Goal: Connect with others: Connect with others

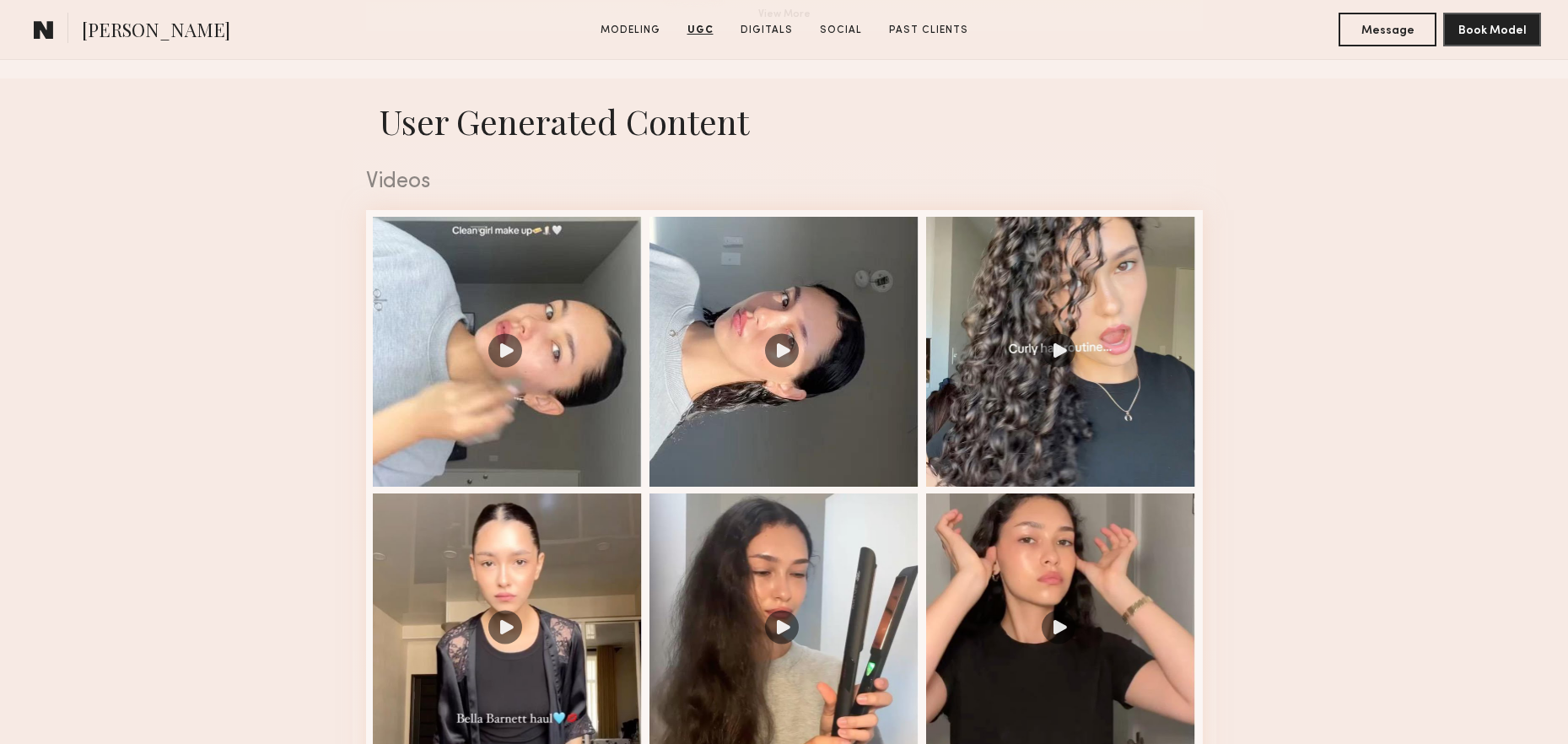
scroll to position [1085, 0]
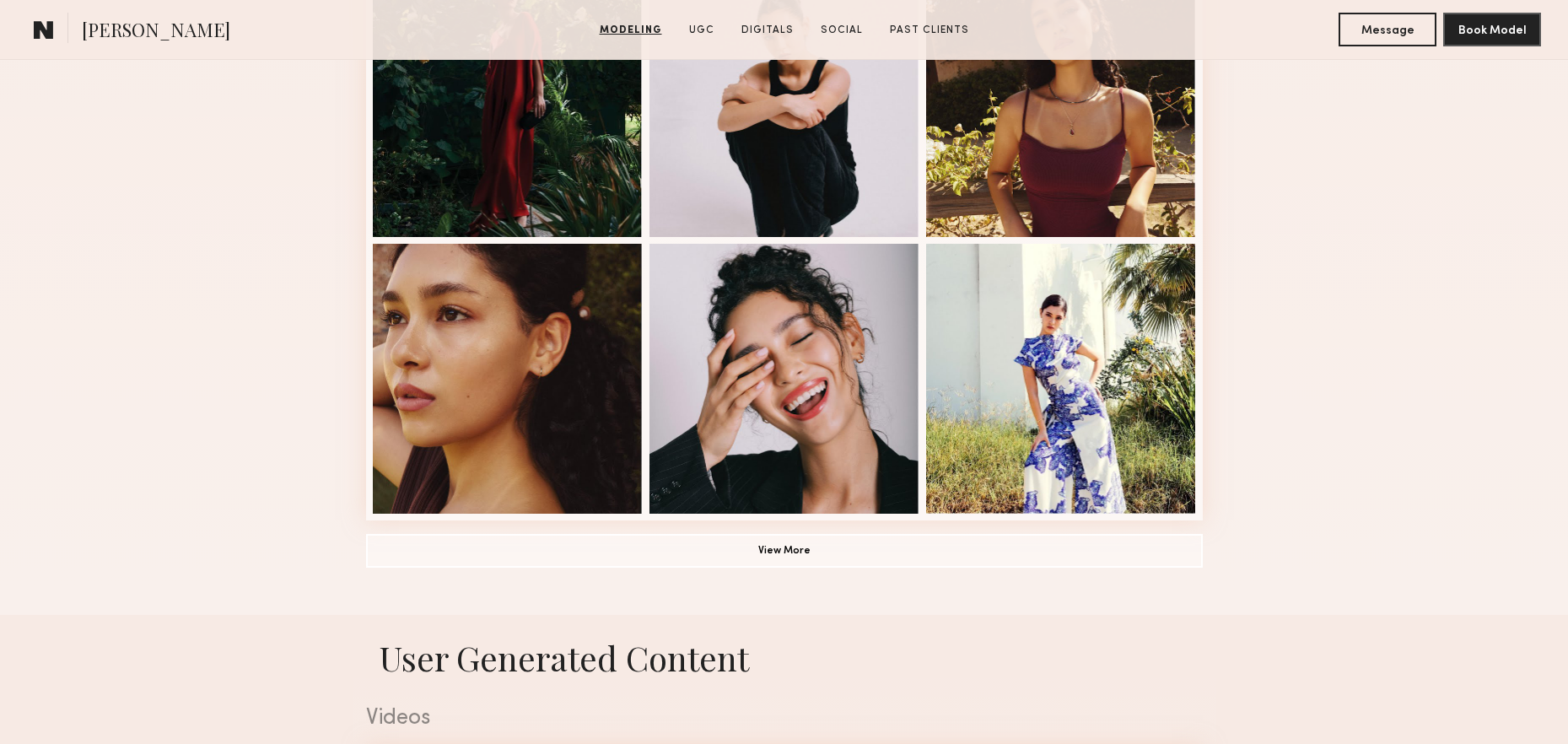
click at [781, 543] on button "View More" at bounding box center [784, 549] width 837 height 34
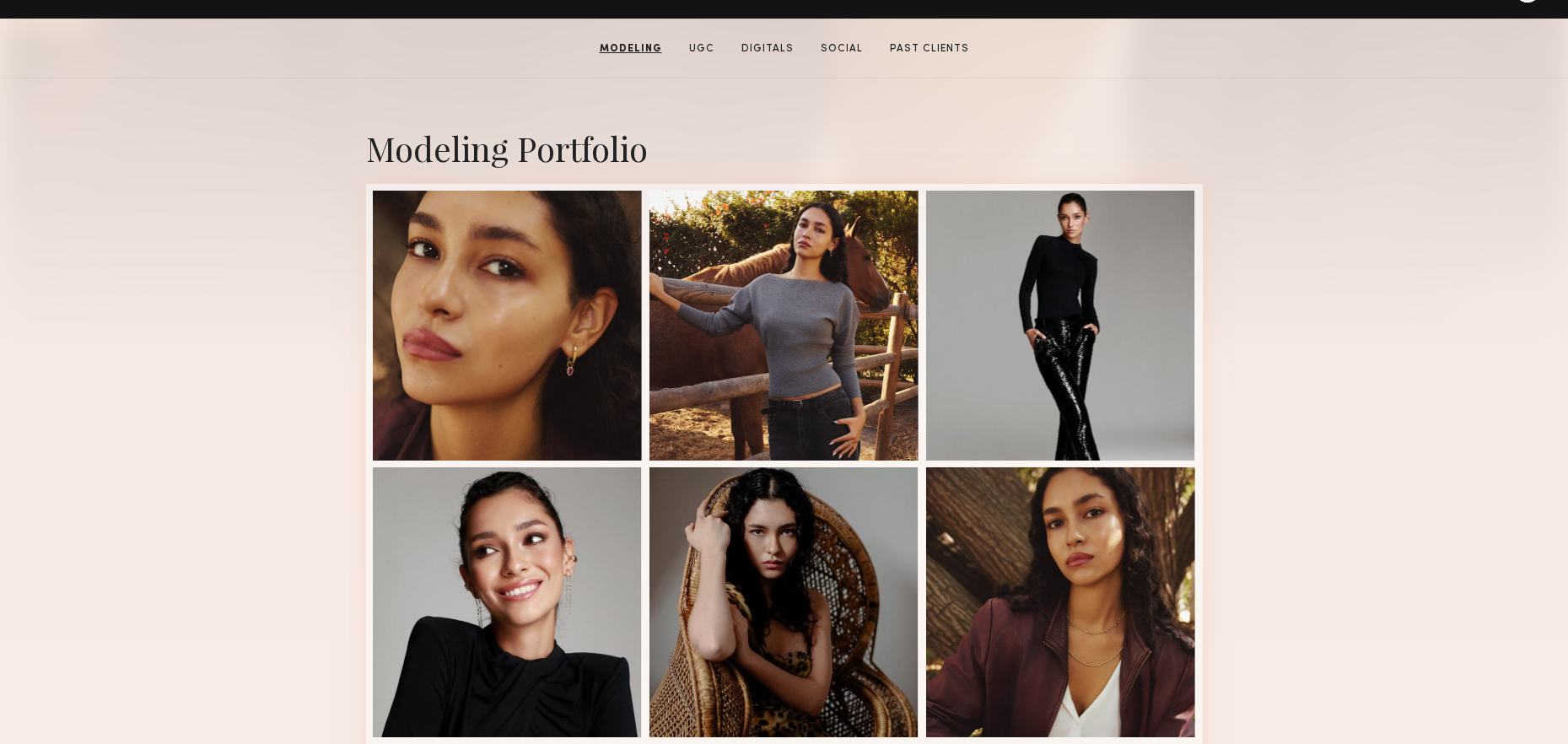
scroll to position [0, 0]
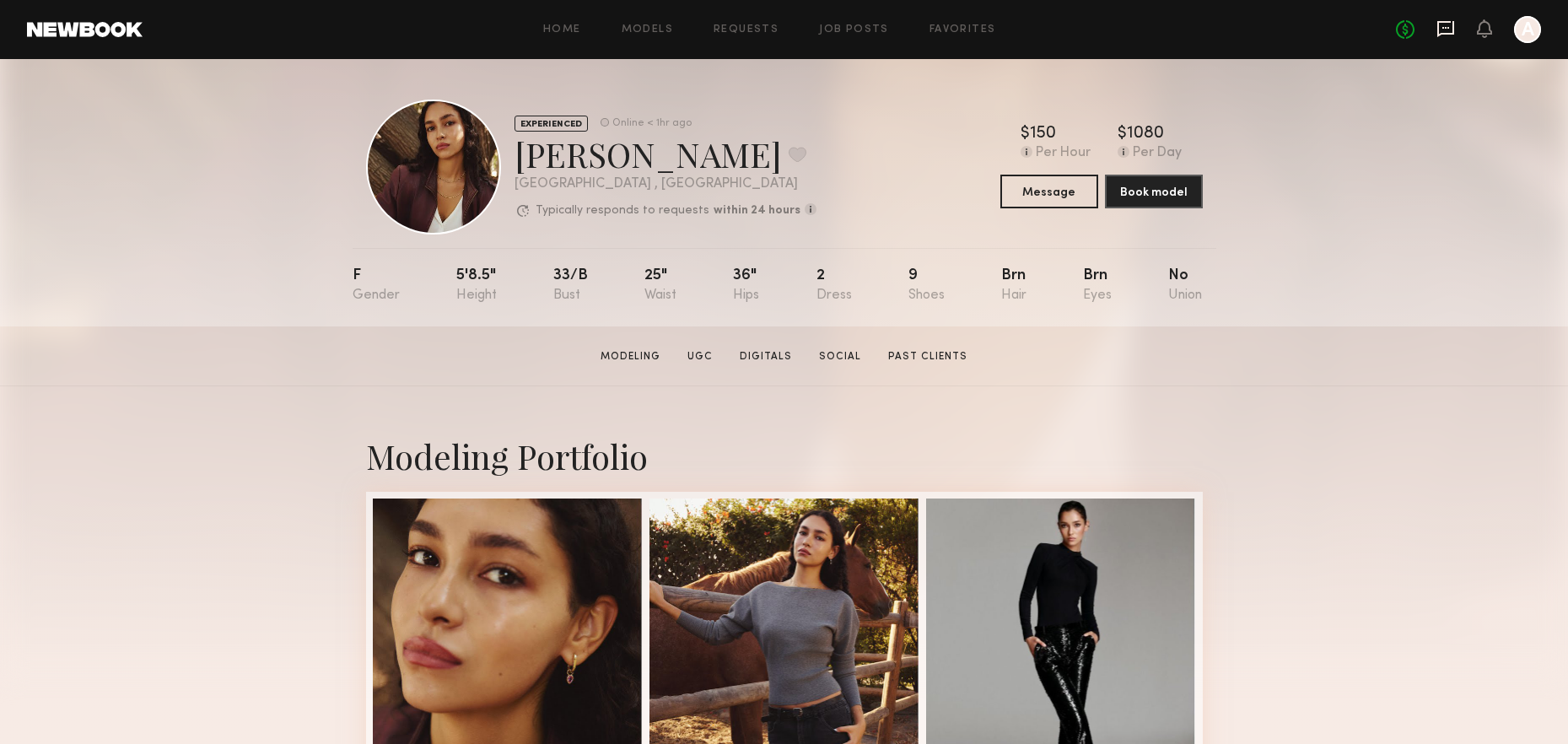
click at [1447, 24] on icon at bounding box center [1445, 28] width 18 height 18
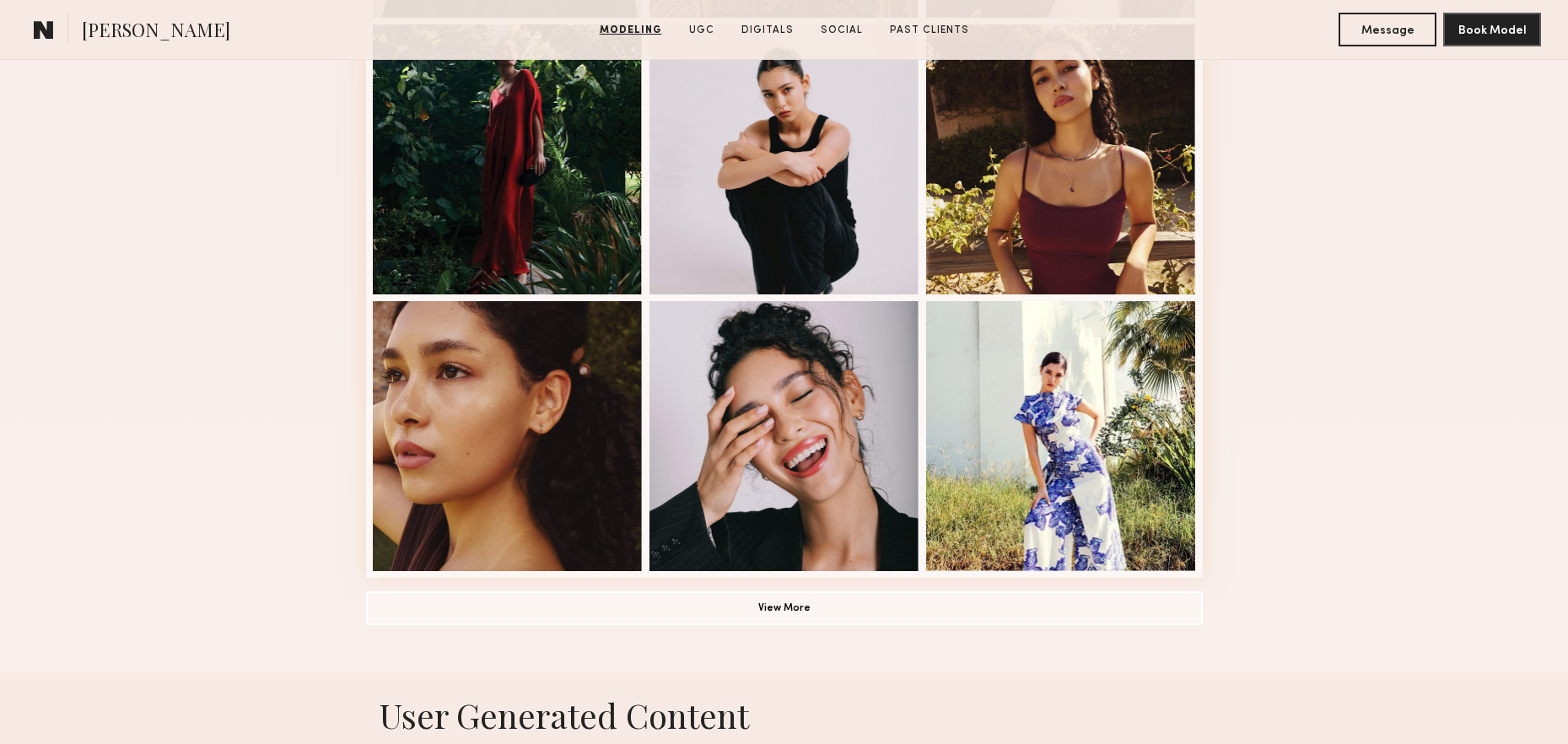
scroll to position [1177, 0]
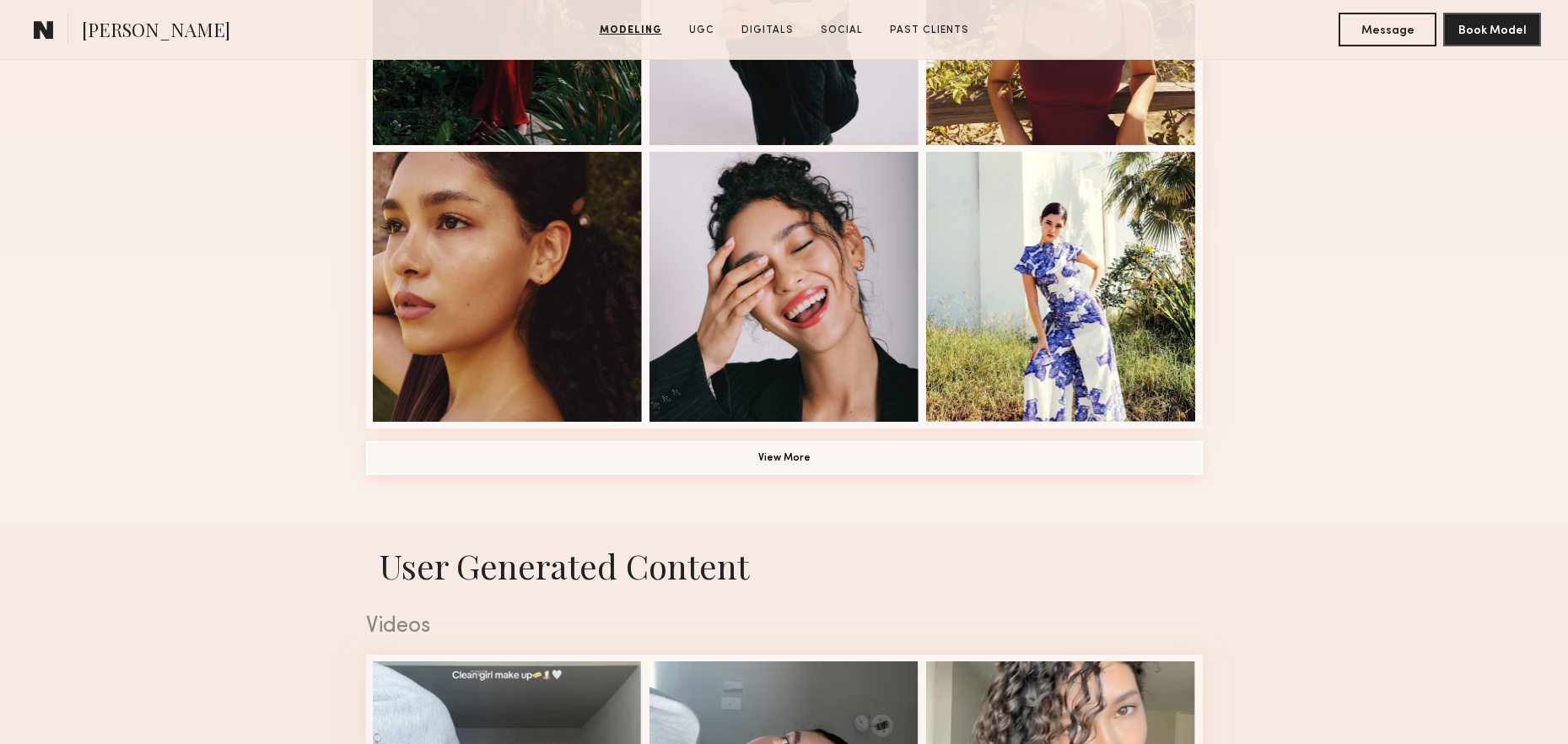
click at [845, 460] on button "View More" at bounding box center [784, 457] width 837 height 34
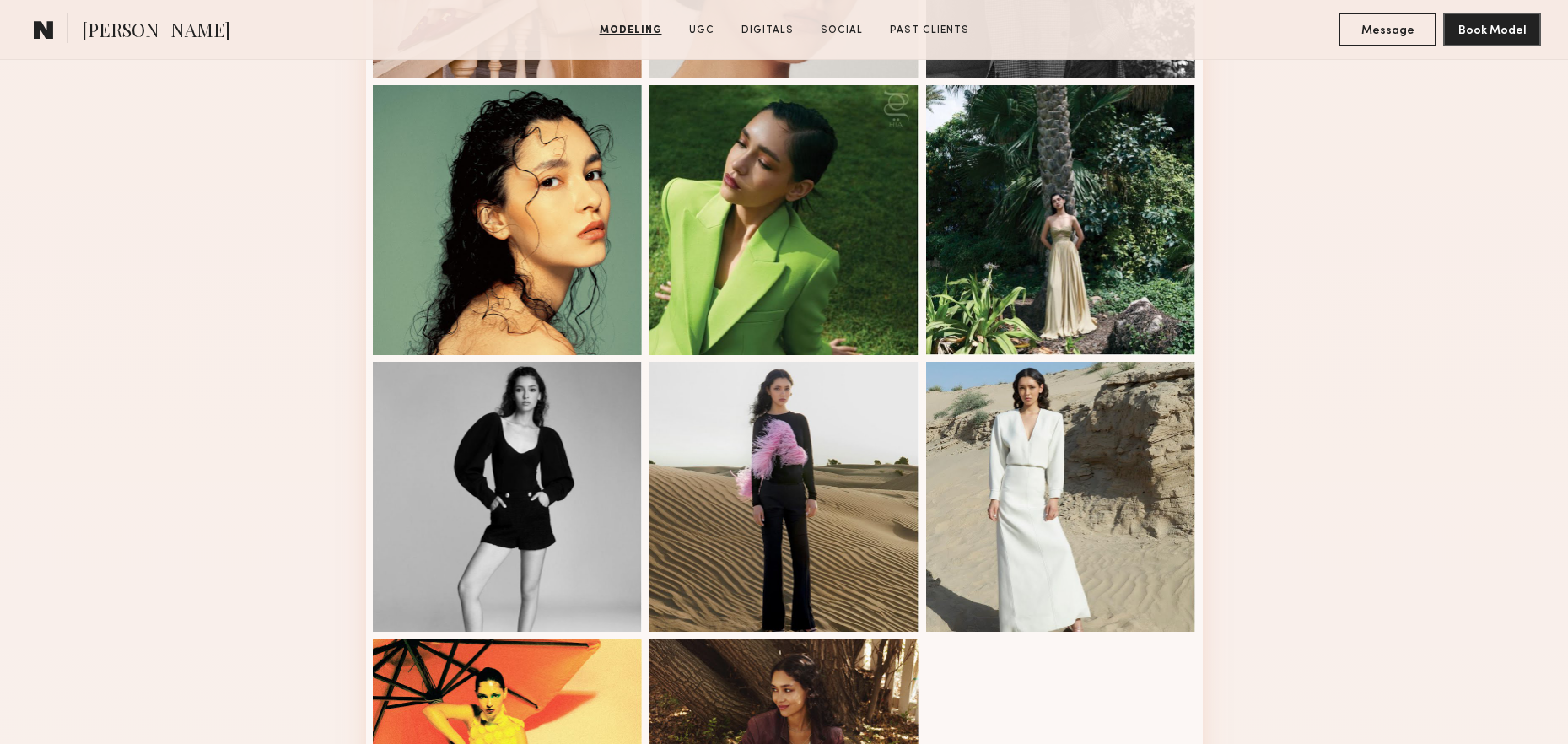
scroll to position [1866, 0]
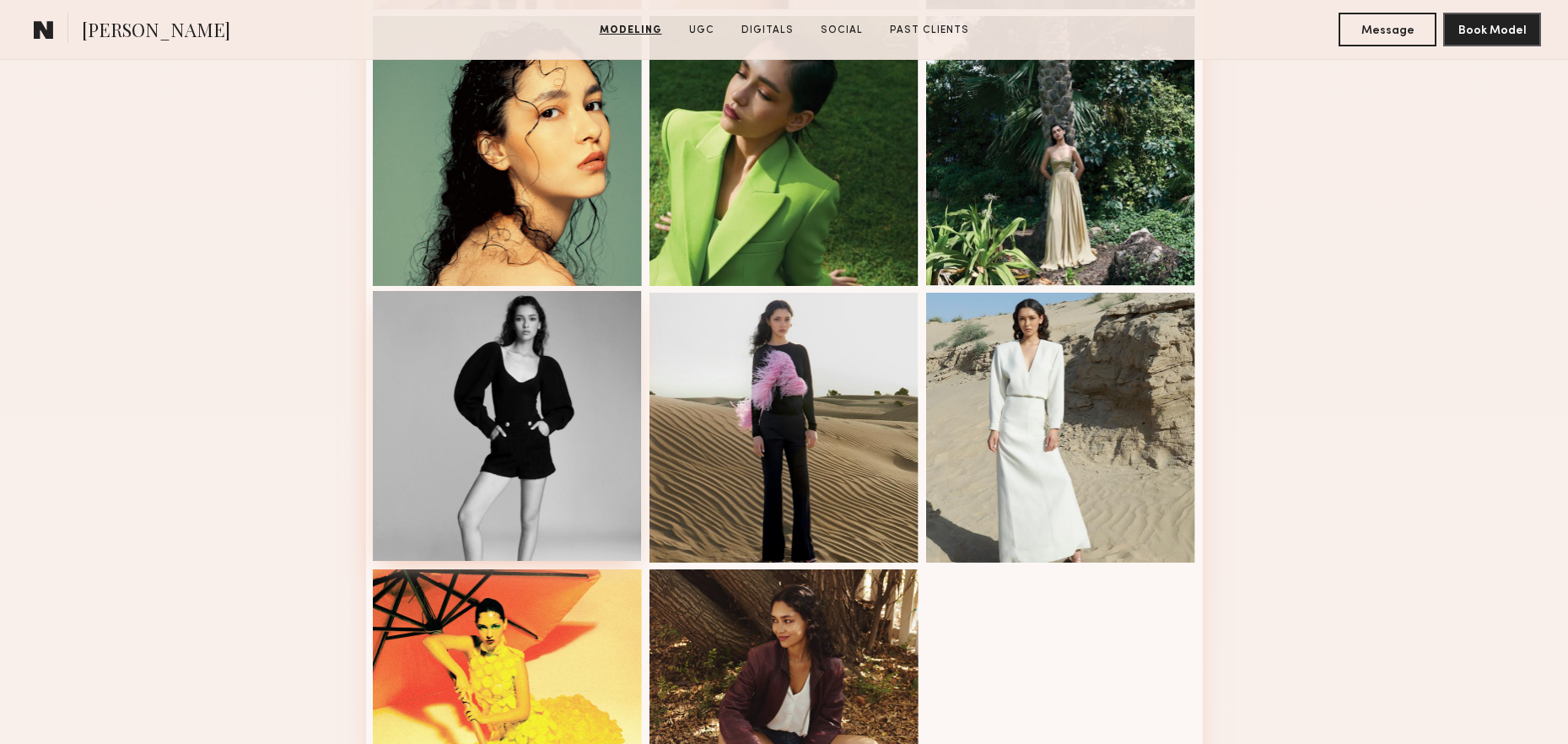
click at [410, 459] on div at bounding box center [507, 425] width 270 height 270
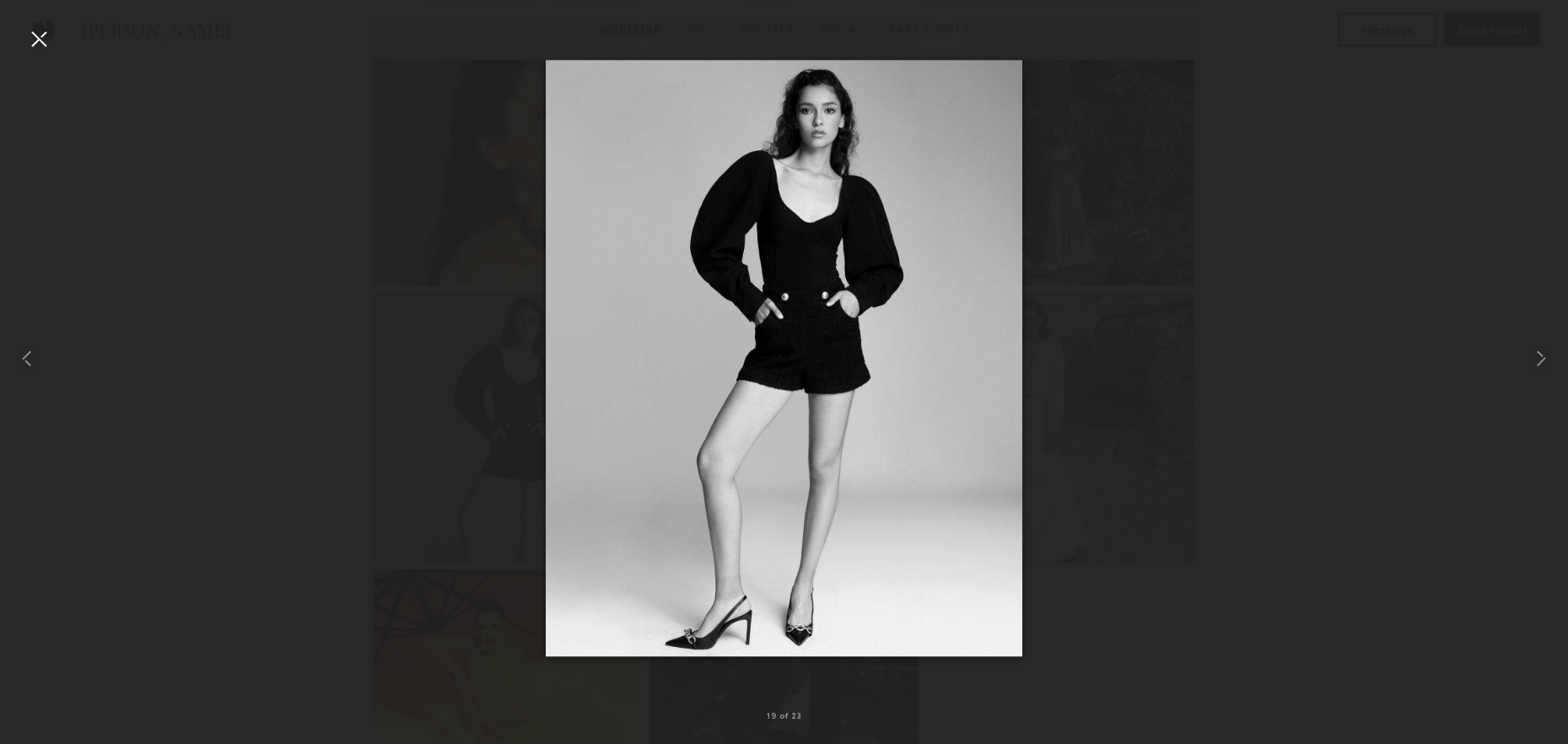
click at [49, 43] on div at bounding box center [39, 39] width 27 height 27
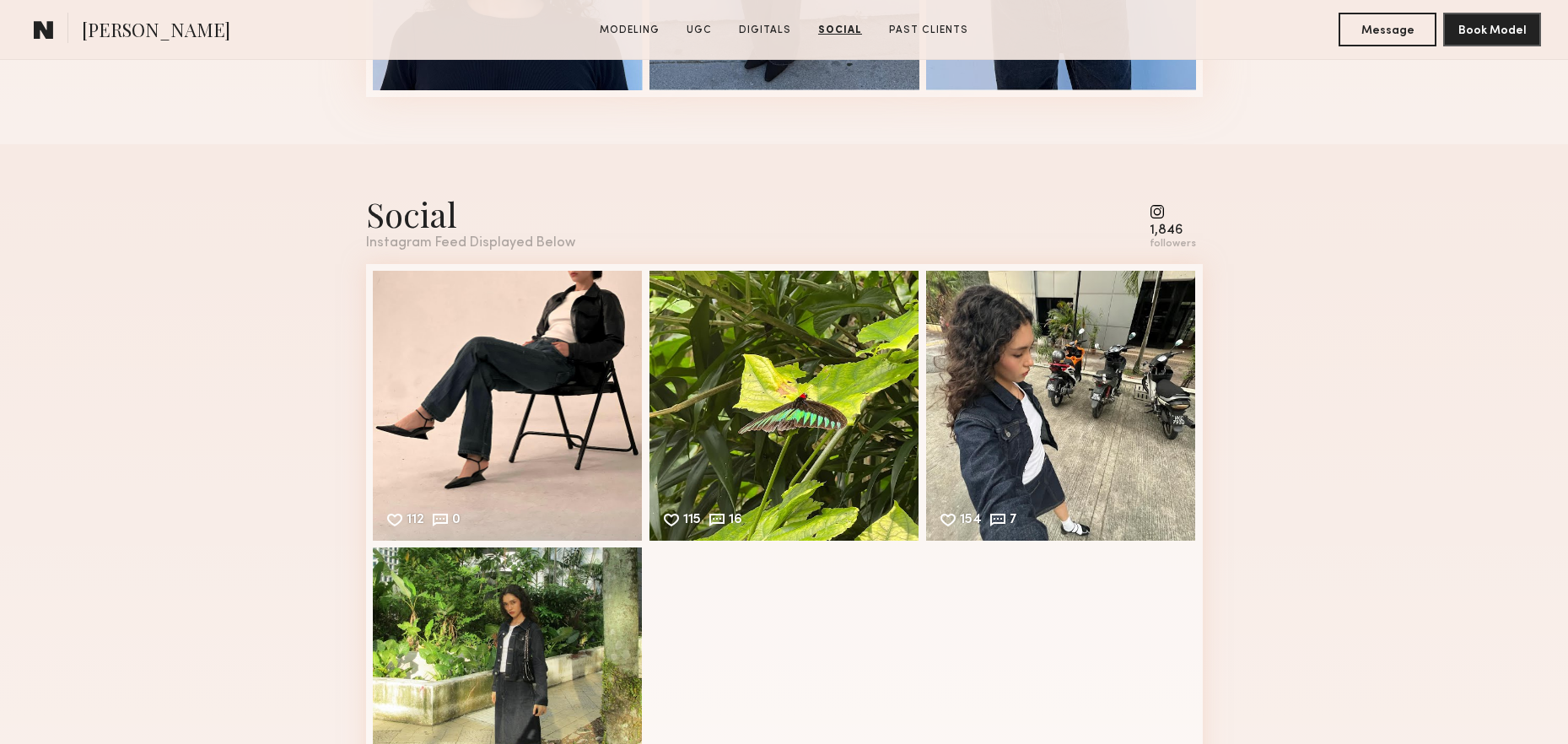
scroll to position [4857, 0]
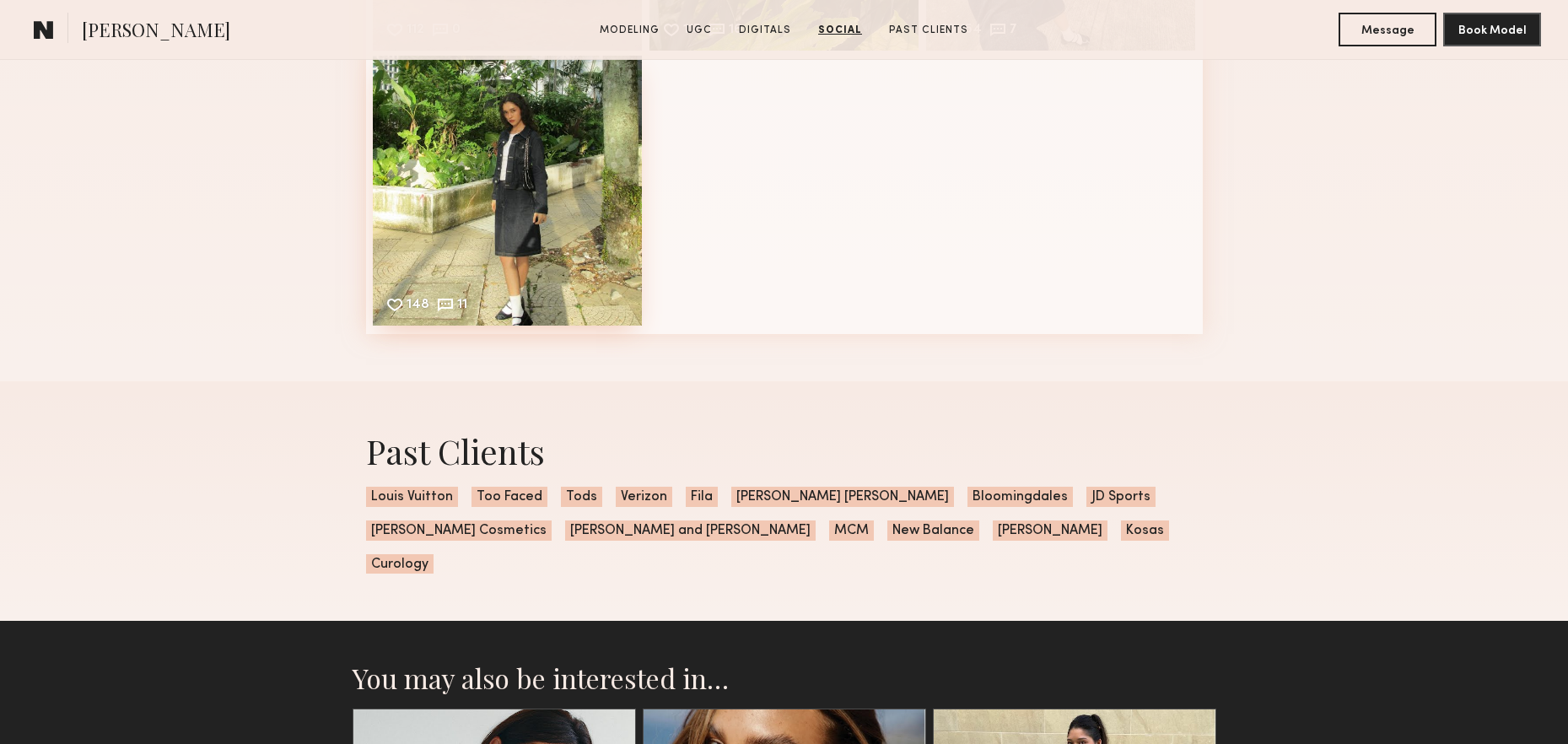
click at [505, 143] on div "148 11 Likes & comments displayed to show model’s engagement" at bounding box center [507, 190] width 270 height 270
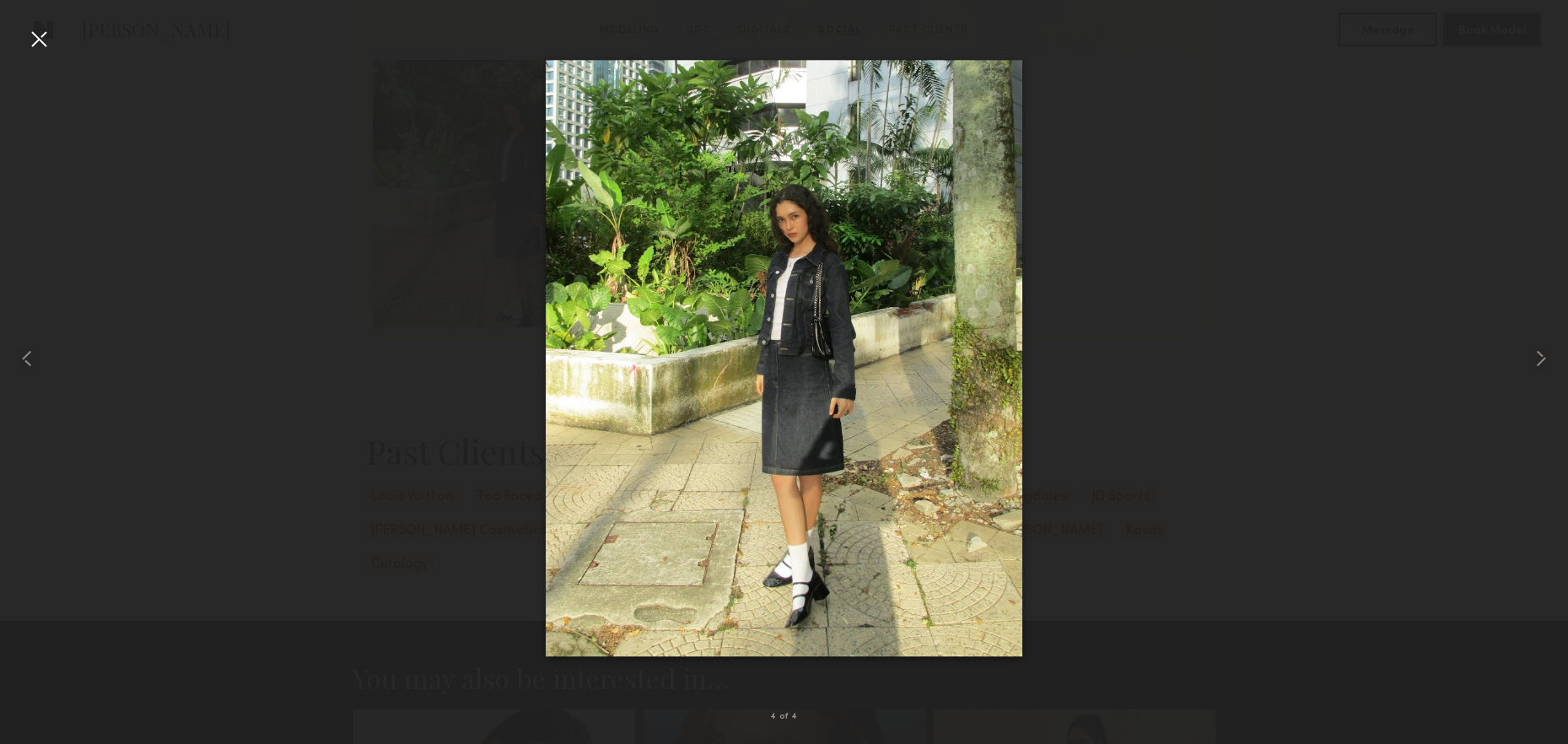
click at [46, 45] on div at bounding box center [39, 39] width 27 height 27
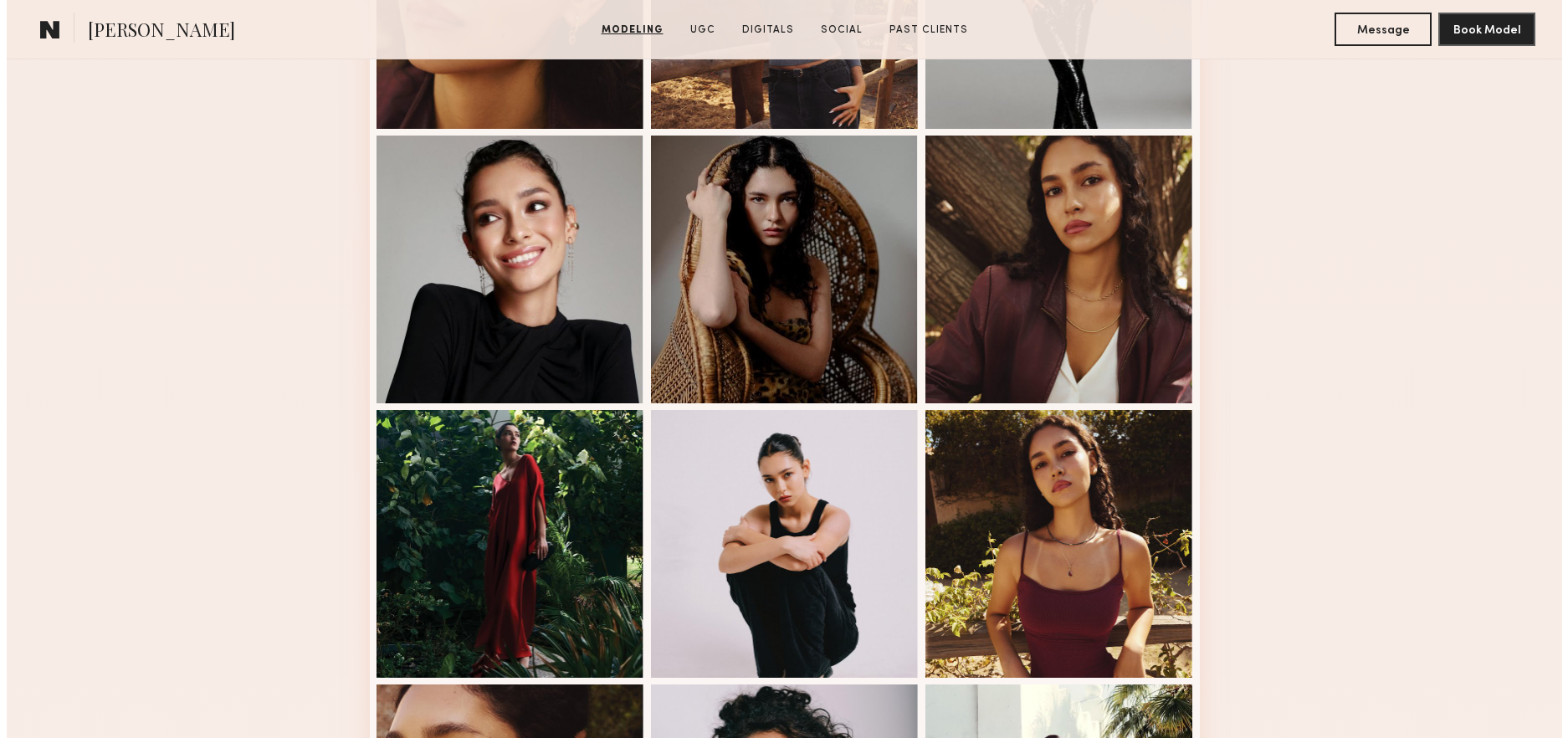
scroll to position [0, 0]
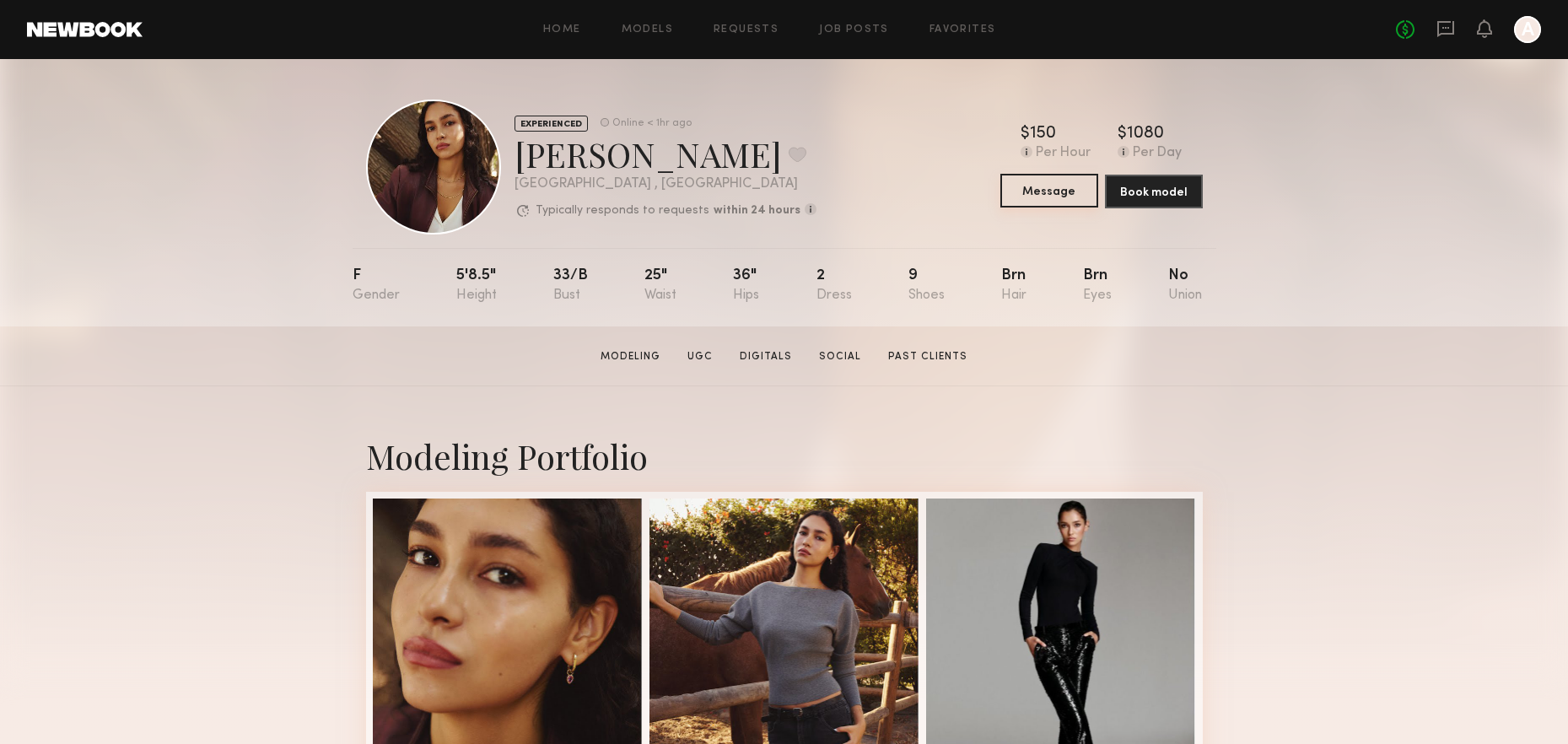
click at [1027, 188] on button "Message" at bounding box center [1049, 190] width 98 height 34
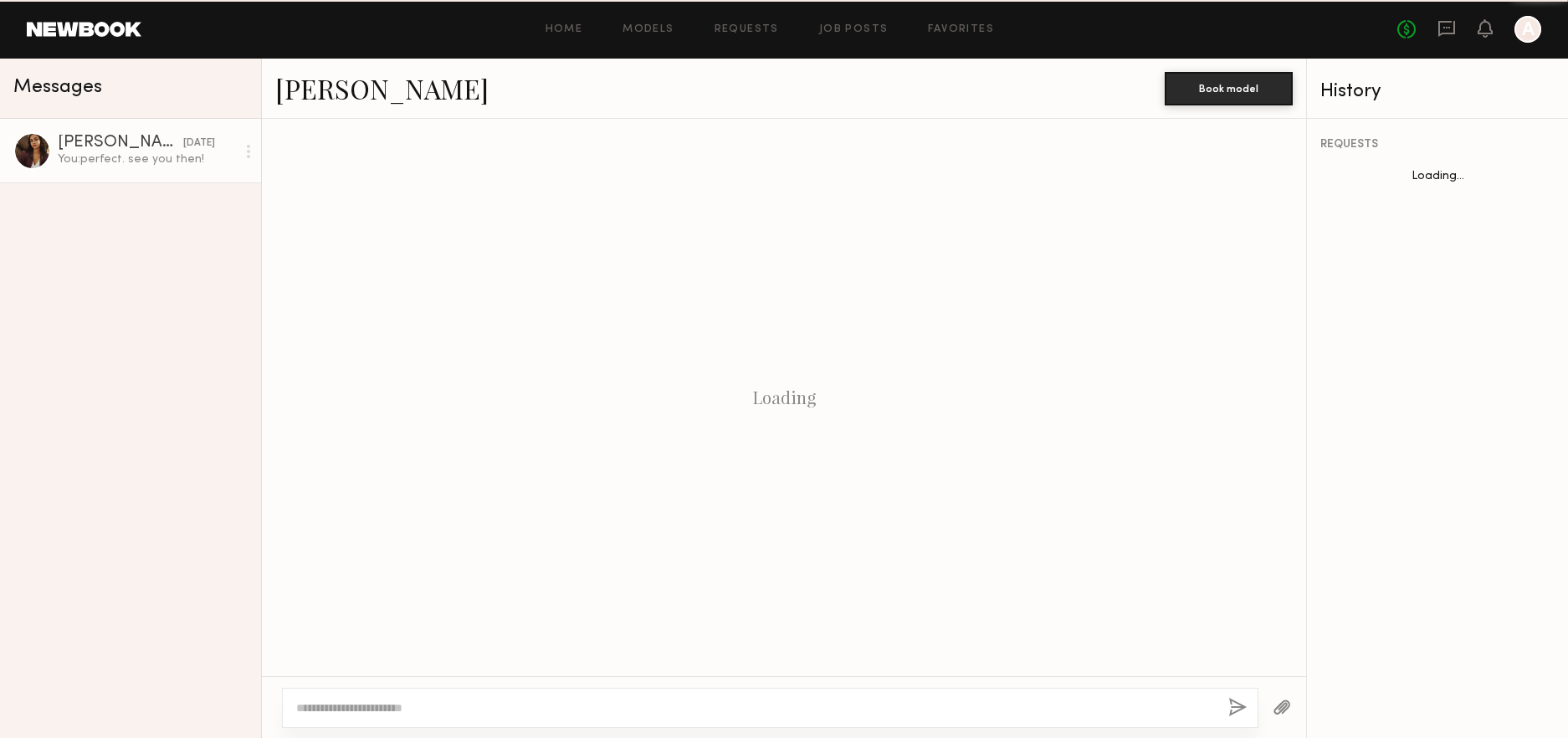
scroll to position [916, 0]
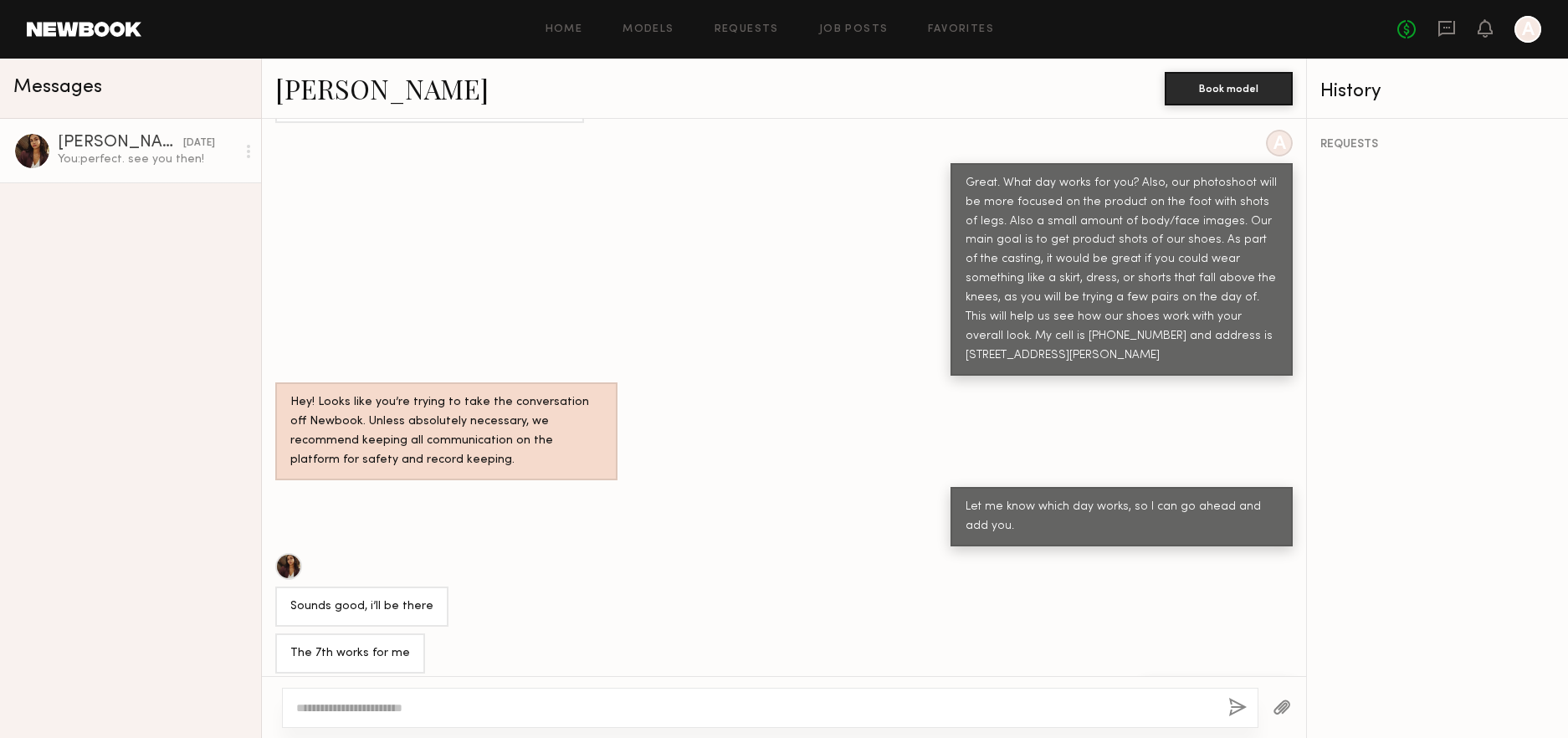
click at [1051, 498] on div "Let me know which day works, so I can go ahead and add you." at bounding box center [1121, 517] width 312 height 38
drag, startPoint x: 1048, startPoint y: 454, endPoint x: 1150, endPoint y: 473, distance: 103.8
click at [1150, 498] on div "Let me know which day works, so I can go ahead and add you." at bounding box center [1121, 517] width 312 height 38
click at [1455, 27] on icon at bounding box center [1446, 29] width 16 height 16
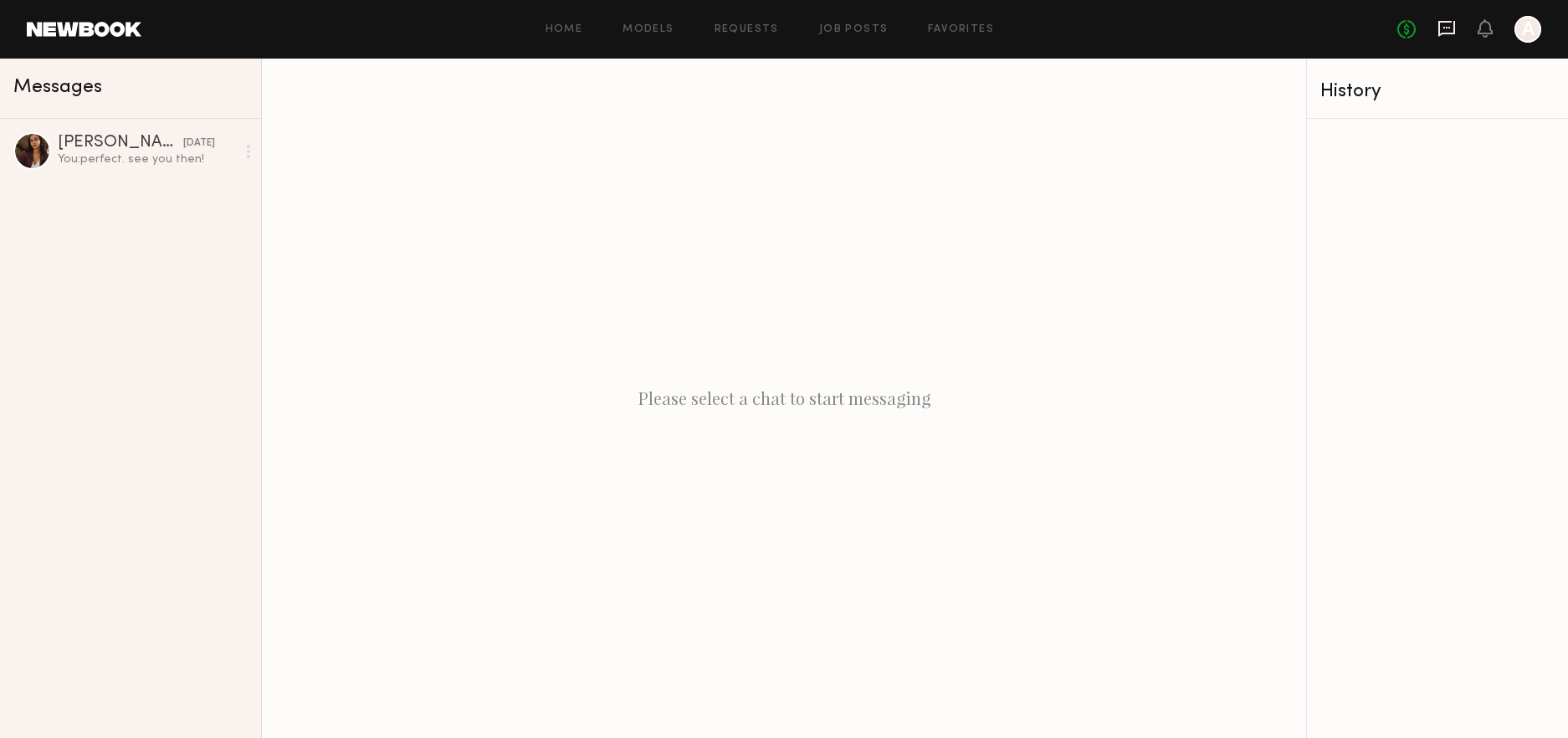
click at [1441, 33] on icon at bounding box center [1446, 29] width 16 height 16
click at [1445, 30] on icon at bounding box center [1446, 28] width 18 height 18
click at [1535, 23] on div at bounding box center [1528, 30] width 27 height 27
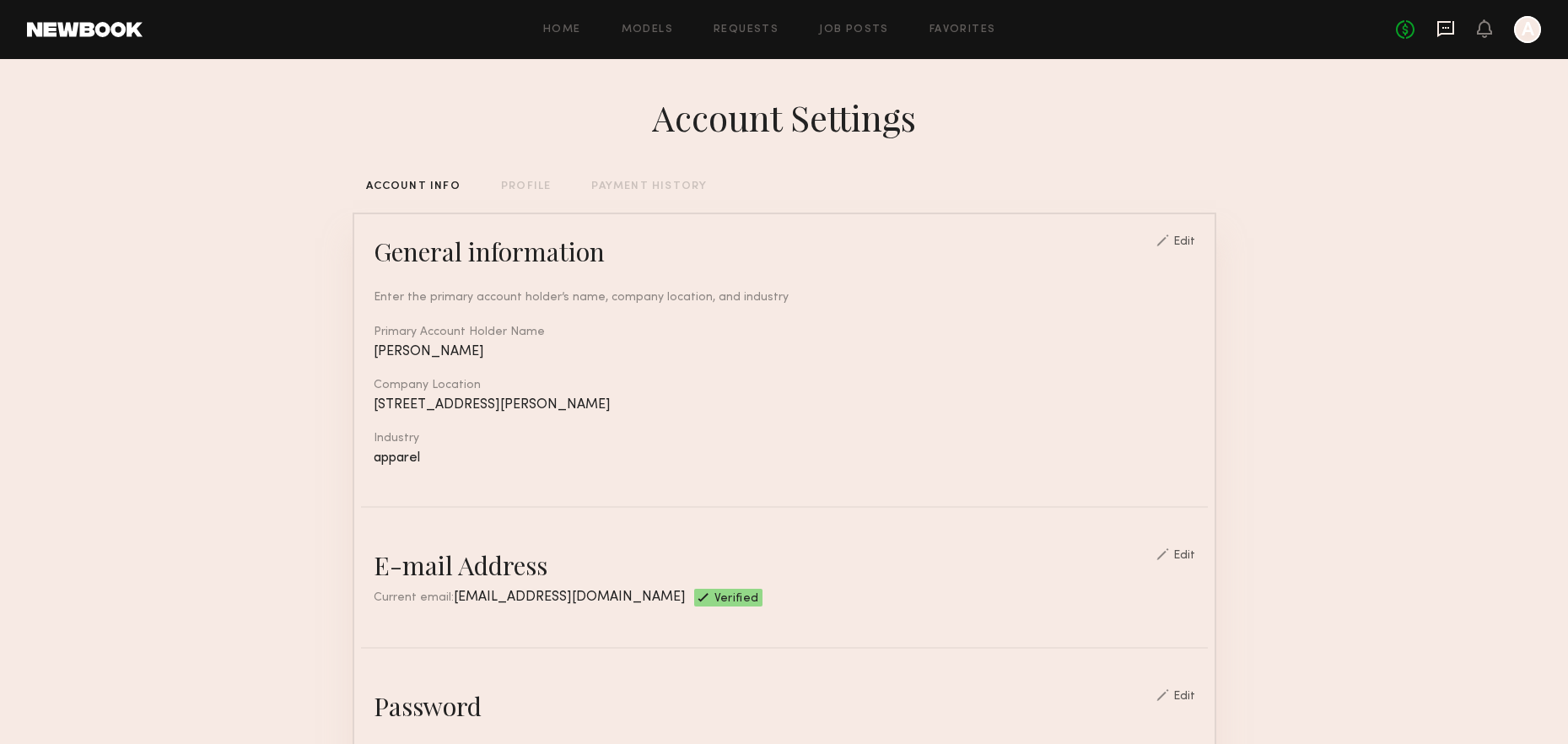
click at [1442, 25] on icon at bounding box center [1445, 28] width 18 height 18
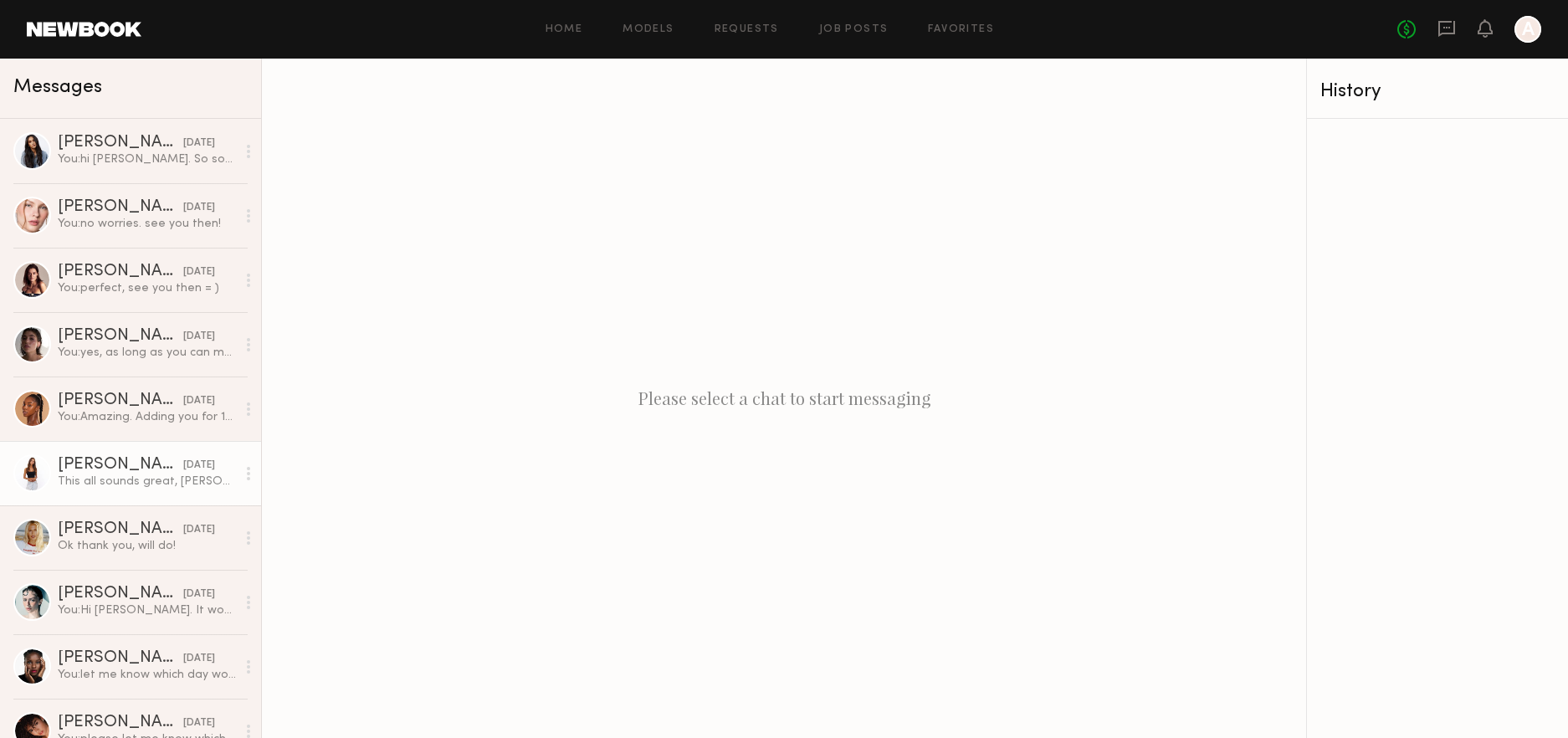
click at [94, 482] on div "This all sounds great, [PERSON_NAME]! Thank you again for reaching out 🫶🏼 I wil…" at bounding box center [146, 481] width 178 height 16
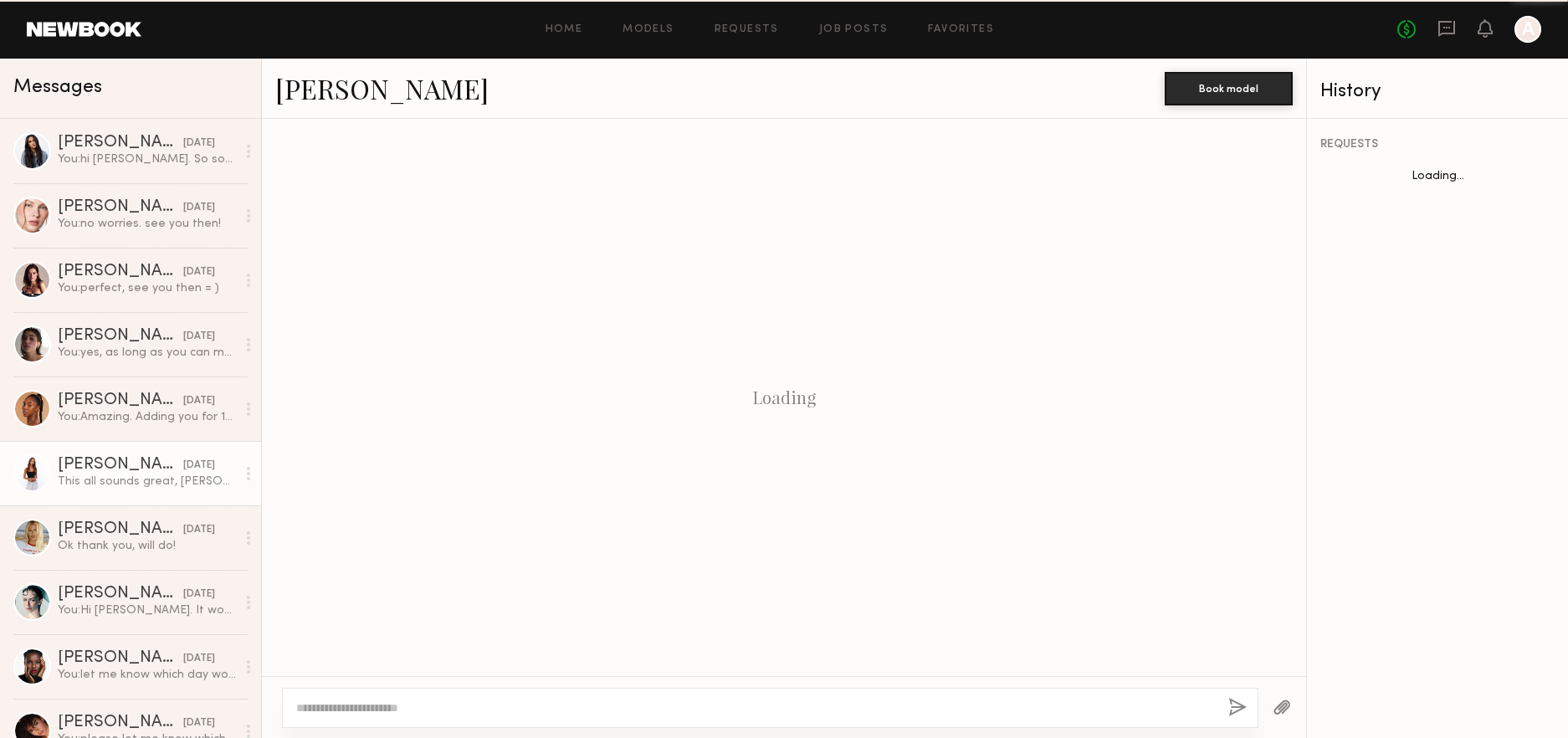
scroll to position [1144, 0]
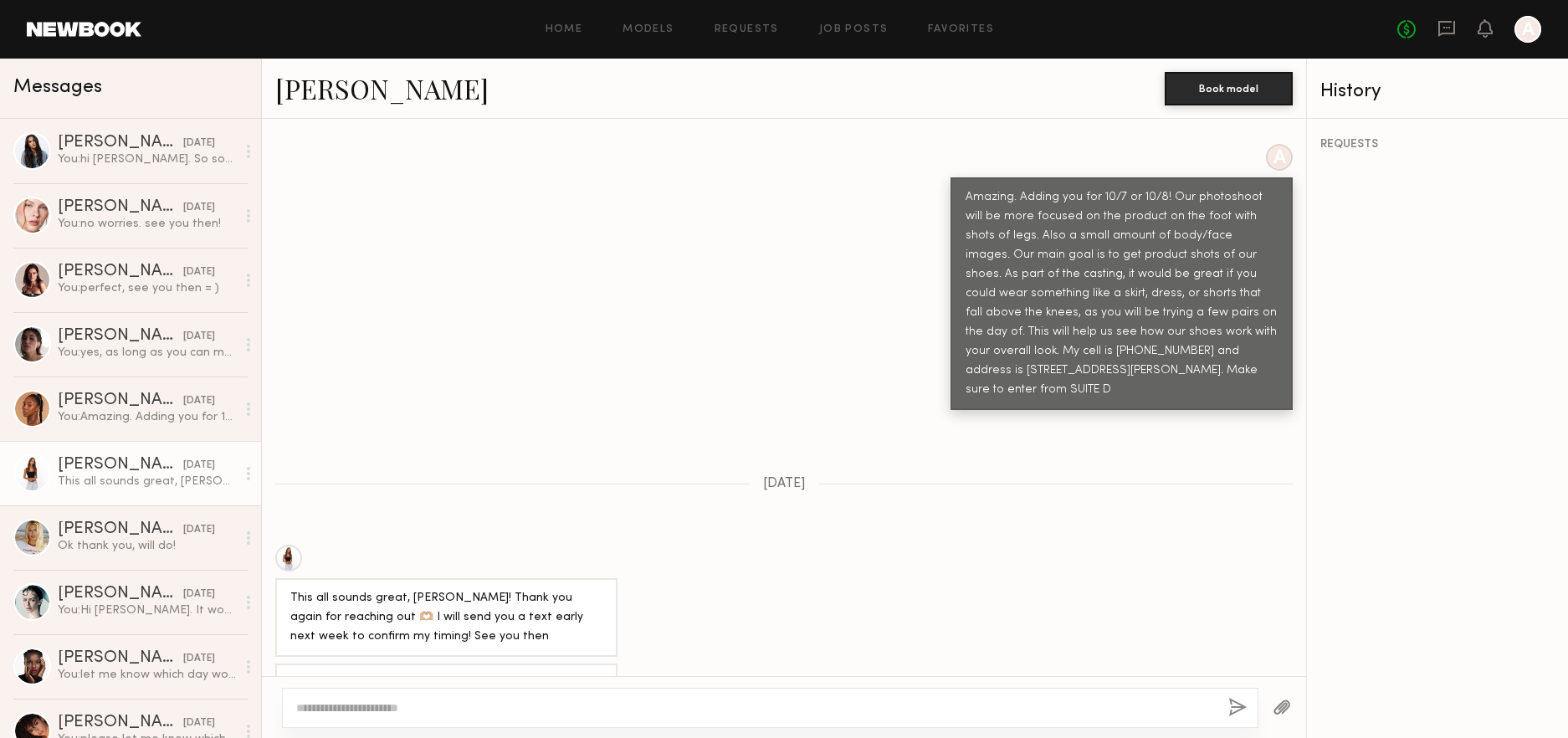
drag, startPoint x: 361, startPoint y: 624, endPoint x: 519, endPoint y: 625, distance: 158.0
click at [515, 675] on div "This all sounds great, [PERSON_NAME]! Thank you again for reaching out 🫶🏼 I wil…" at bounding box center [446, 703] width 312 height 58
click at [519, 675] on div "This all sounds great, [PERSON_NAME]! Thank you again for reaching out 🫶🏼 I wil…" at bounding box center [446, 703] width 312 height 58
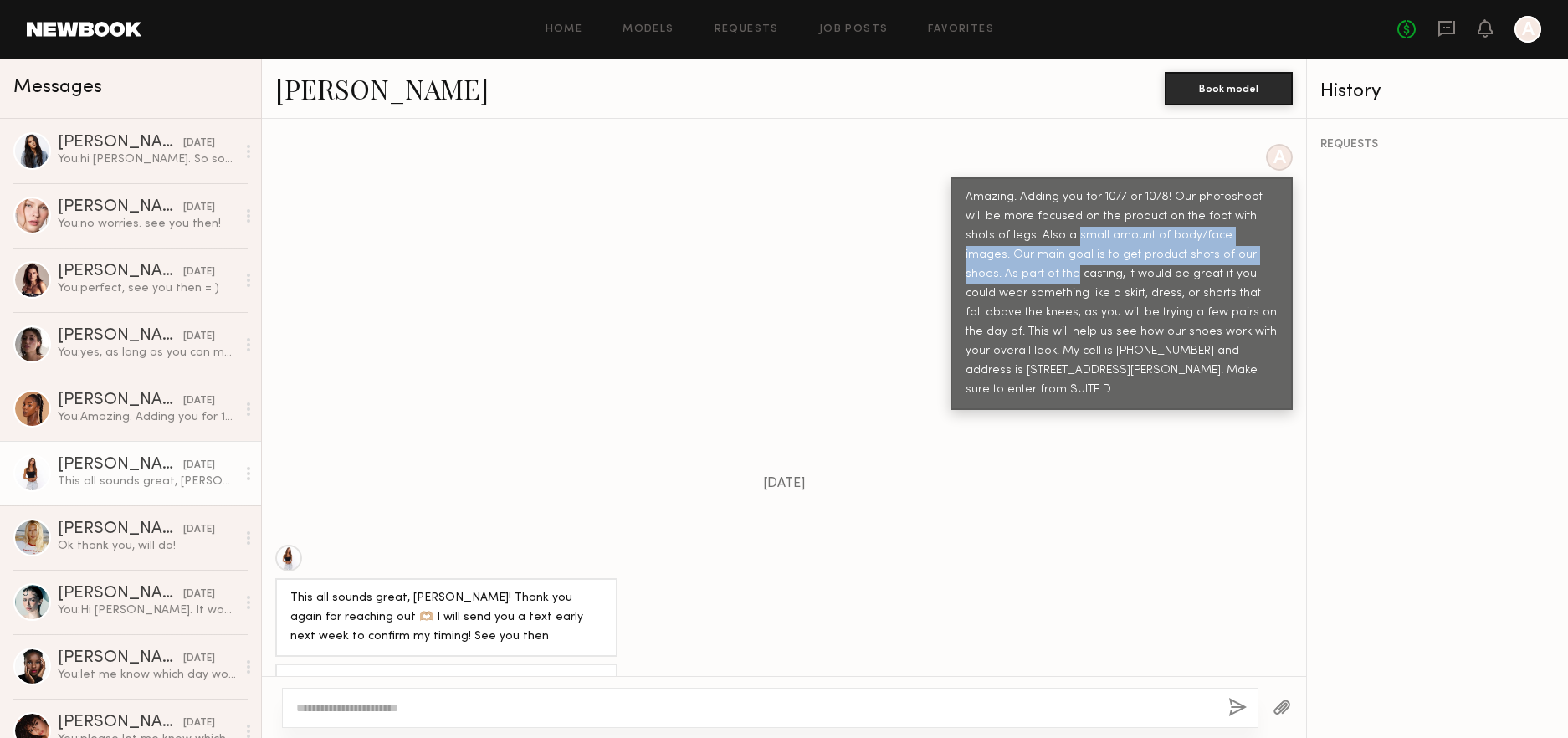
drag, startPoint x: 1017, startPoint y: 185, endPoint x: 1248, endPoint y: 204, distance: 231.8
click at [1248, 204] on div "Amazing. Adding you for 10/7 or 10/8! Our photoshoot will be more focused on th…" at bounding box center [1121, 293] width 312 height 210
click at [1146, 204] on div "Amazing. Adding you for 10/7 or 10/8! Our photoshoot will be more focused on th…" at bounding box center [1121, 293] width 312 height 210
drag, startPoint x: 968, startPoint y: 206, endPoint x: 1140, endPoint y: 206, distance: 172.0
click at [1139, 206] on div "Amazing. Adding you for 10/7 or 10/8! Our photoshoot will be more focused on th…" at bounding box center [1121, 293] width 312 height 210
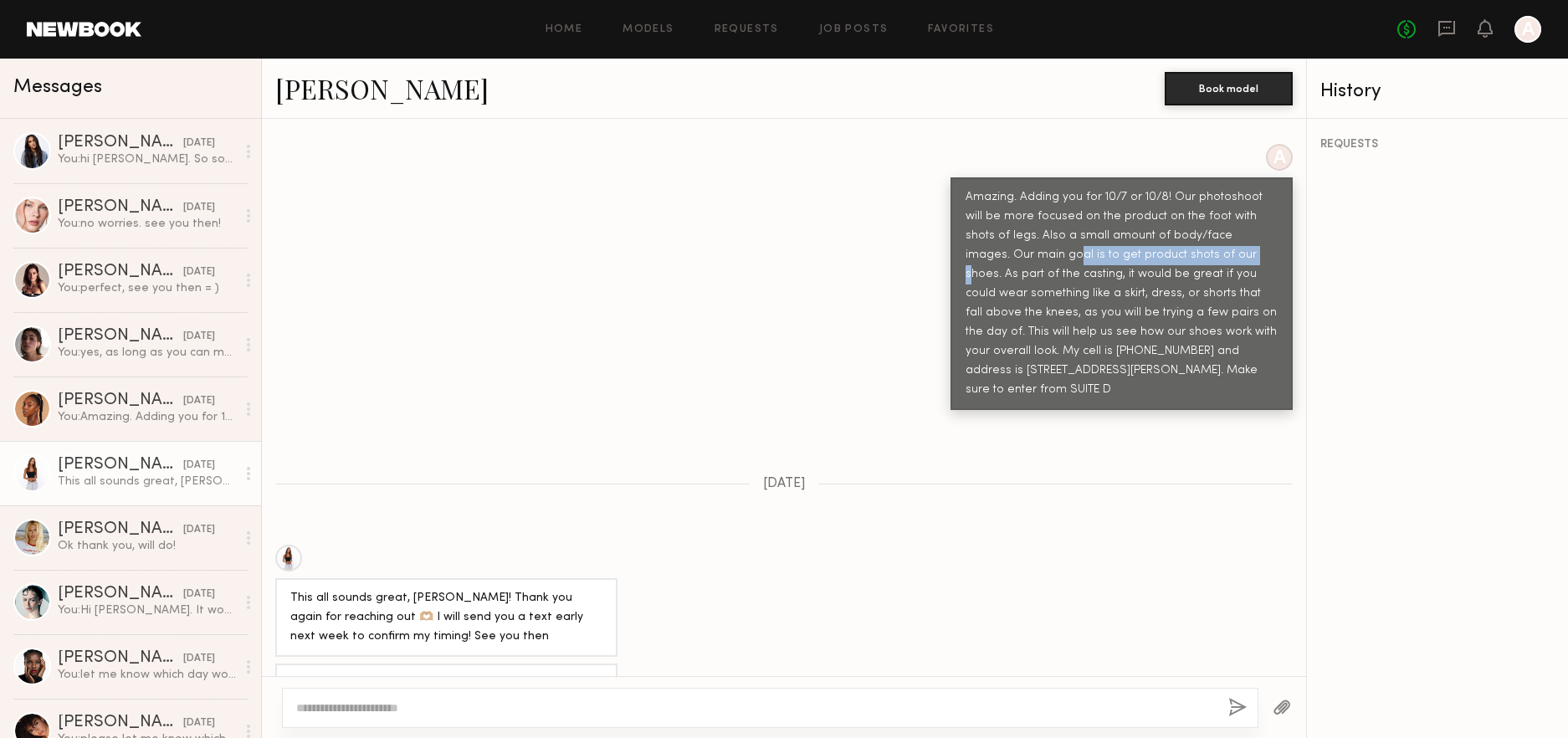
click at [1143, 206] on div "Amazing. Adding you for 10/7 or 10/8! Our photoshoot will be more focused on th…" at bounding box center [1121, 293] width 312 height 210
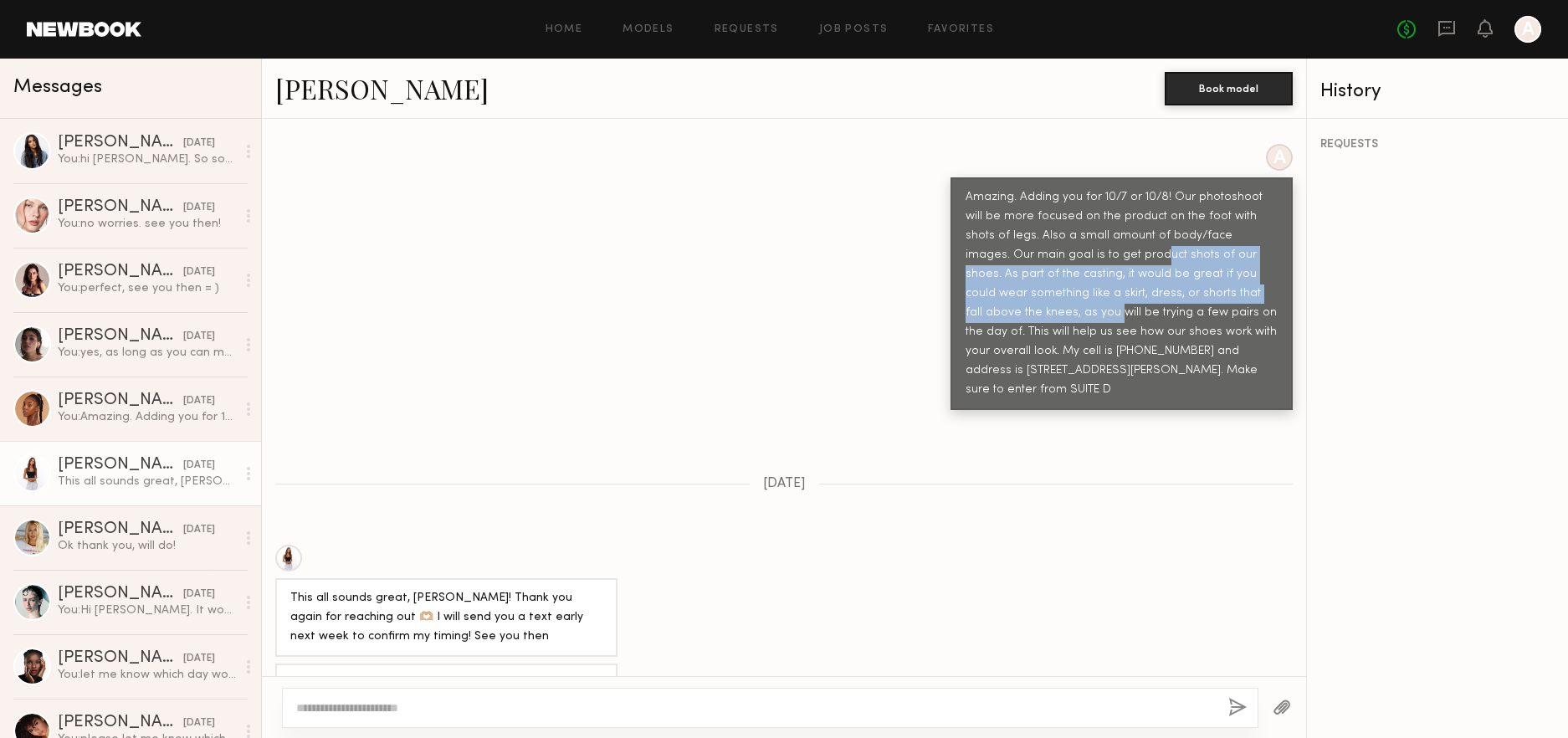
drag, startPoint x: 1048, startPoint y: 209, endPoint x: 1247, endPoint y: 234, distance: 200.6
click at [1247, 234] on div "Amazing. Adding you for 10/7 or 10/8! Our photoshoot will be more focused on th…" at bounding box center [1121, 293] width 312 height 210
click at [1158, 234] on div "Amazing. Adding you for 10/7 or 10/8! Our photoshoot will be more focused on th…" at bounding box center [1121, 293] width 312 height 210
drag, startPoint x: 998, startPoint y: 228, endPoint x: 1261, endPoint y: 248, distance: 263.8
click at [1261, 248] on div "Amazing. Adding you for 10/7 or 10/8! Our photoshoot will be more focused on th…" at bounding box center [1121, 293] width 312 height 210
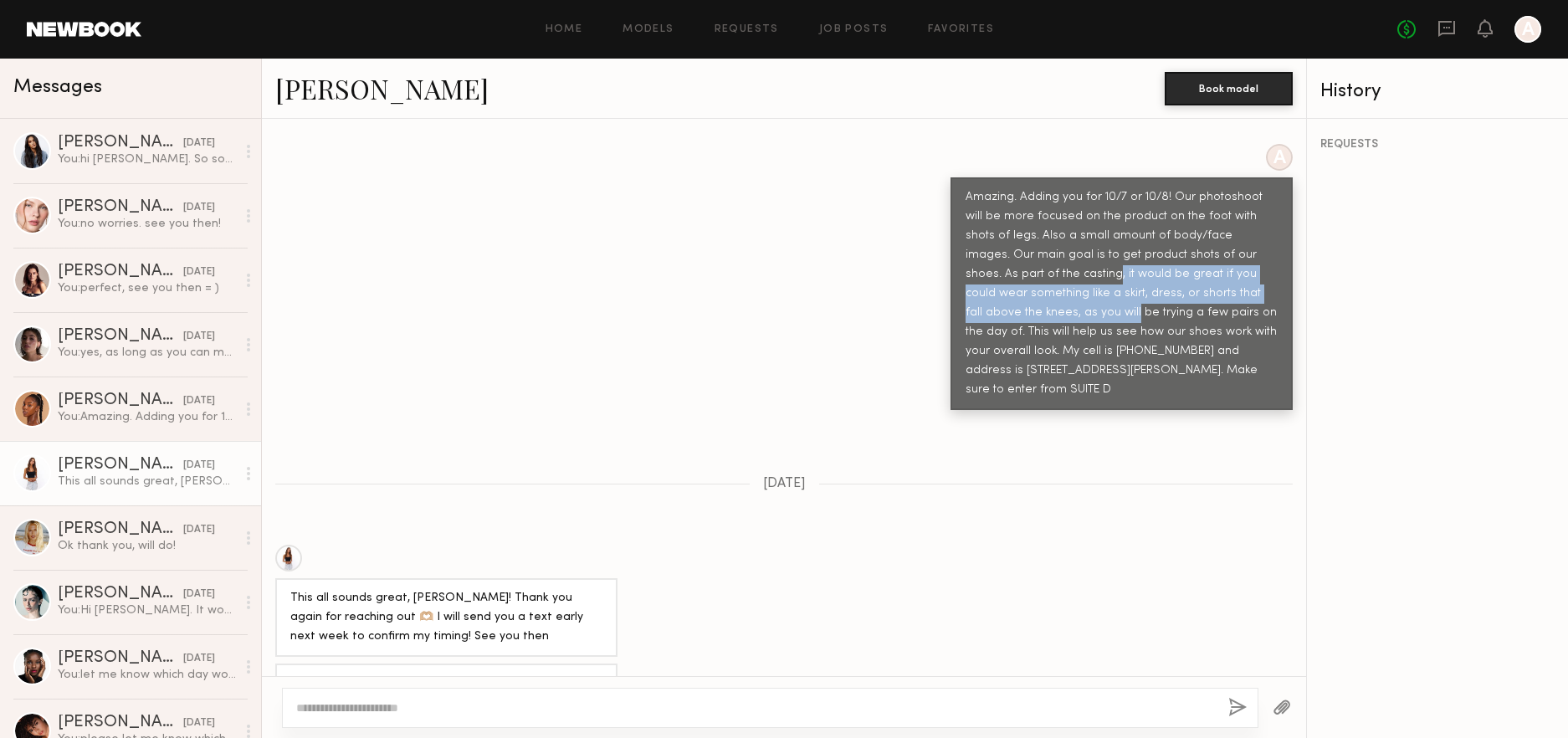
click at [1073, 248] on div "Amazing. Adding you for 10/7 or 10/8! Our photoshoot will be more focused on th…" at bounding box center [1121, 293] width 312 height 210
drag, startPoint x: 968, startPoint y: 238, endPoint x: 1113, endPoint y: 246, distance: 145.2
click at [1113, 246] on div "Amazing. Adding you for 10/7 or 10/8! Our photoshoot will be more focused on th…" at bounding box center [1121, 293] width 312 height 210
click at [1105, 246] on div "Amazing. Adding you for 10/7 or 10/8! Our photoshoot will be more focused on th…" at bounding box center [1121, 293] width 312 height 210
drag, startPoint x: 1022, startPoint y: 240, endPoint x: 1266, endPoint y: 243, distance: 244.0
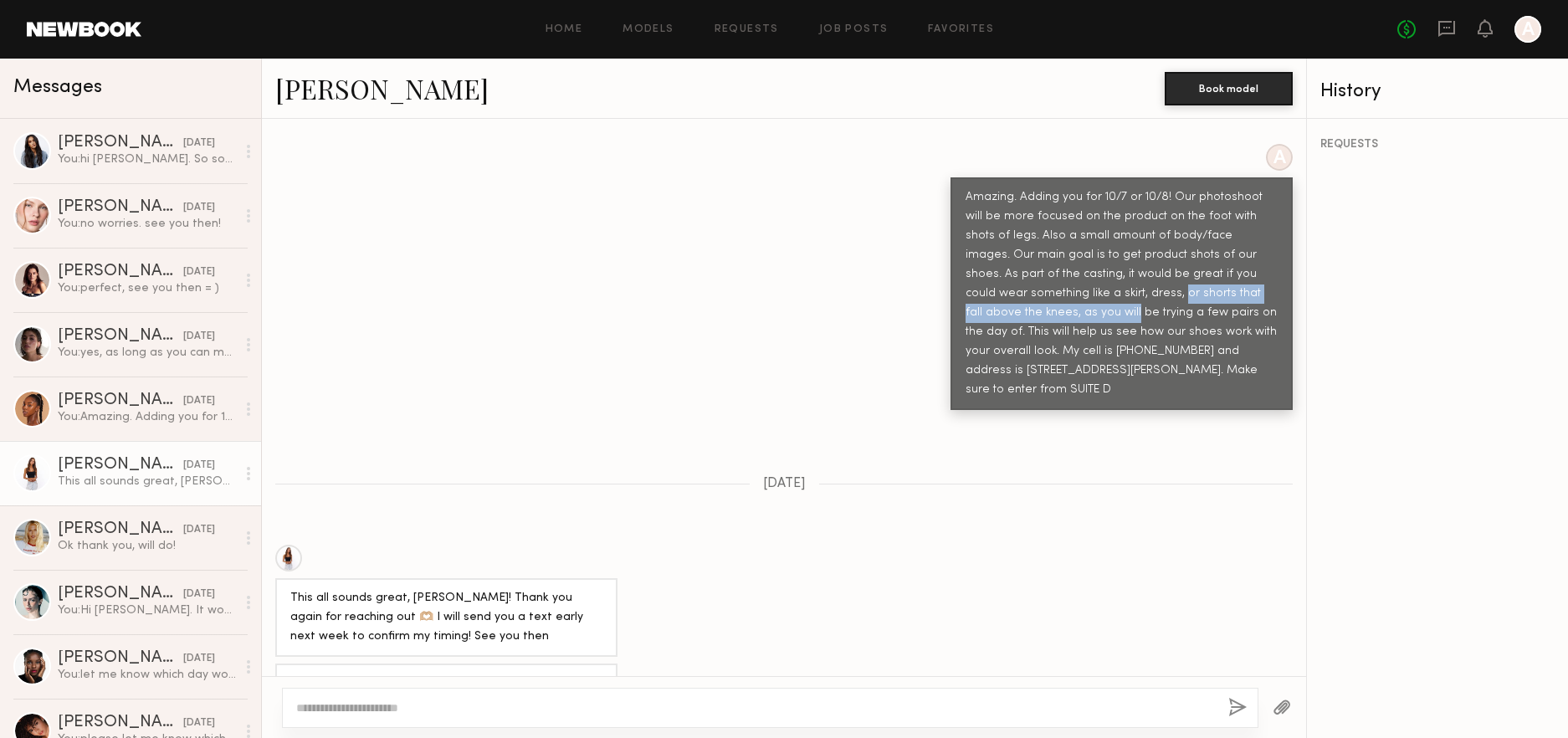
click at [1266, 243] on div "Amazing. Adding you for 10/7 or 10/8! Our photoshoot will be more focused on th…" at bounding box center [1121, 293] width 342 height 232
click at [1191, 243] on div "Amazing. Adding you for 10/7 or 10/8! Our photoshoot will be more focused on th…" at bounding box center [1121, 293] width 312 height 210
drag, startPoint x: 947, startPoint y: 254, endPoint x: 1245, endPoint y: 262, distance: 298.1
click at [1256, 262] on div "Amazing. Adding you for 10/7 or 10/8! Our photoshoot will be more focused on th…" at bounding box center [1121, 293] width 342 height 232
click at [1151, 258] on div "Amazing. Adding you for 10/7 or 10/8! Our photoshoot will be more focused on th…" at bounding box center [1121, 293] width 312 height 210
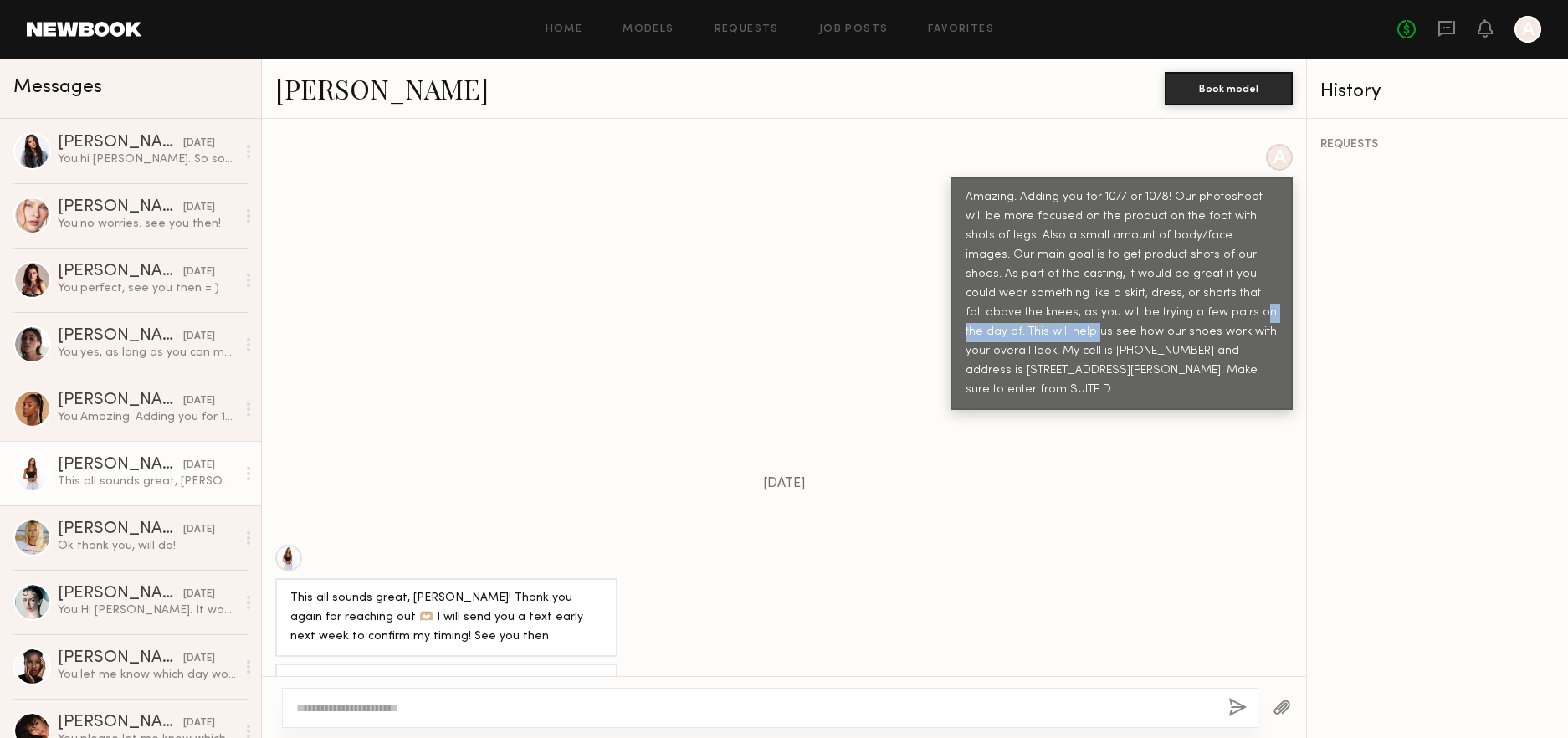
drag, startPoint x: 1073, startPoint y: 258, endPoint x: 1213, endPoint y: 260, distance: 140.0
click at [1213, 260] on div "Amazing. Adding you for 10/7 or 10/8! Our photoshoot will be more focused on th…" at bounding box center [1121, 293] width 312 height 210
drag, startPoint x: 959, startPoint y: 281, endPoint x: 1080, endPoint y: 282, distance: 121.0
click at [1080, 282] on div "Amazing. Adding you for 10/7 or 10/8! Our photoshoot will be more focused on th…" at bounding box center [1121, 293] width 312 height 210
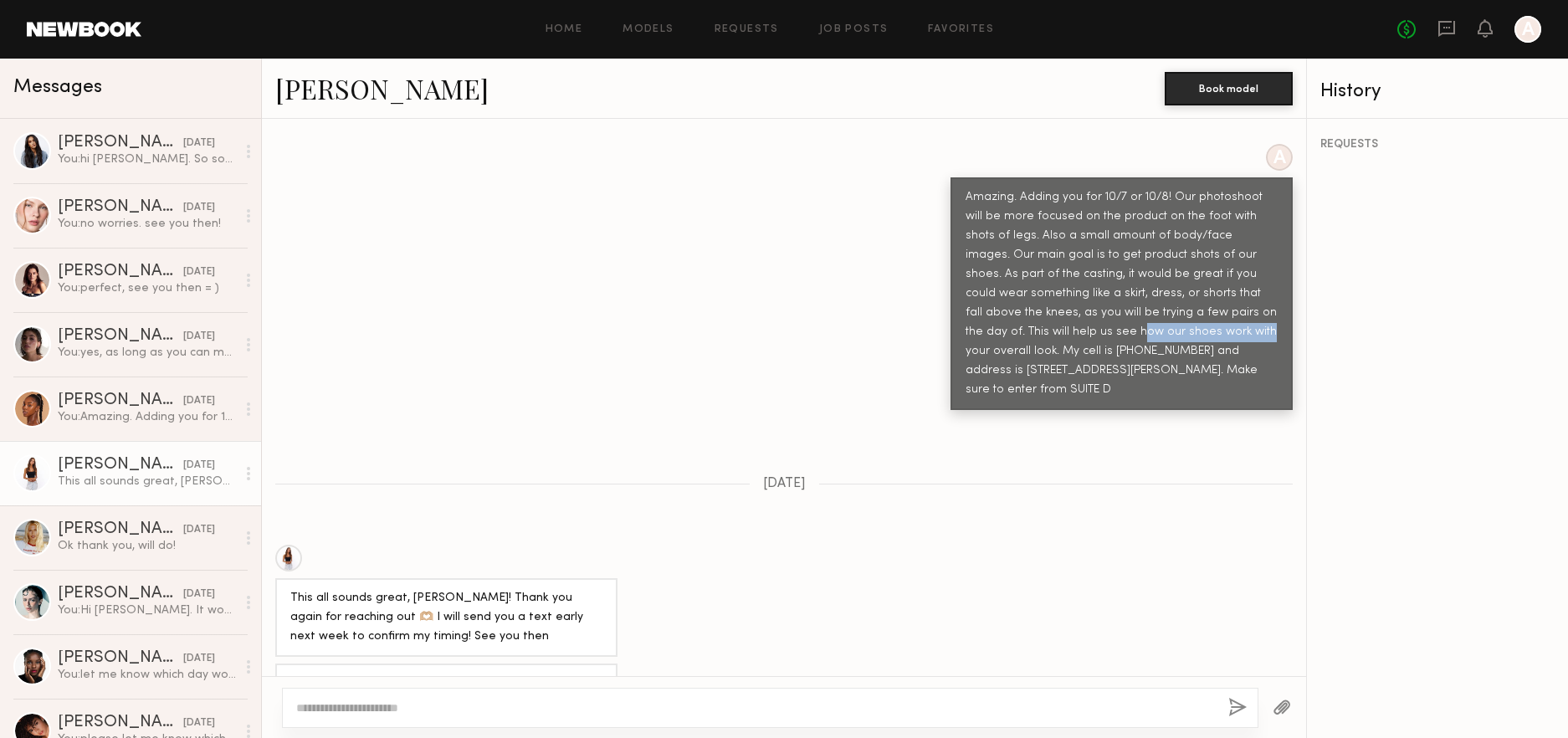
click at [1076, 282] on div "Amazing. Adding you for 10/7 or 10/8! Our photoshoot will be more focused on th…" at bounding box center [1121, 293] width 312 height 210
drag, startPoint x: 973, startPoint y: 282, endPoint x: 1221, endPoint y: 283, distance: 248.0
click at [1221, 283] on div "Amazing. Adding you for 10/7 or 10/8! Our photoshoot will be more focused on th…" at bounding box center [1121, 293] width 312 height 210
click at [1164, 282] on div "Amazing. Adding you for 10/7 or 10/8! Our photoshoot will be more focused on th…" at bounding box center [1121, 293] width 312 height 210
drag, startPoint x: 1011, startPoint y: 296, endPoint x: 1245, endPoint y: 300, distance: 234.0
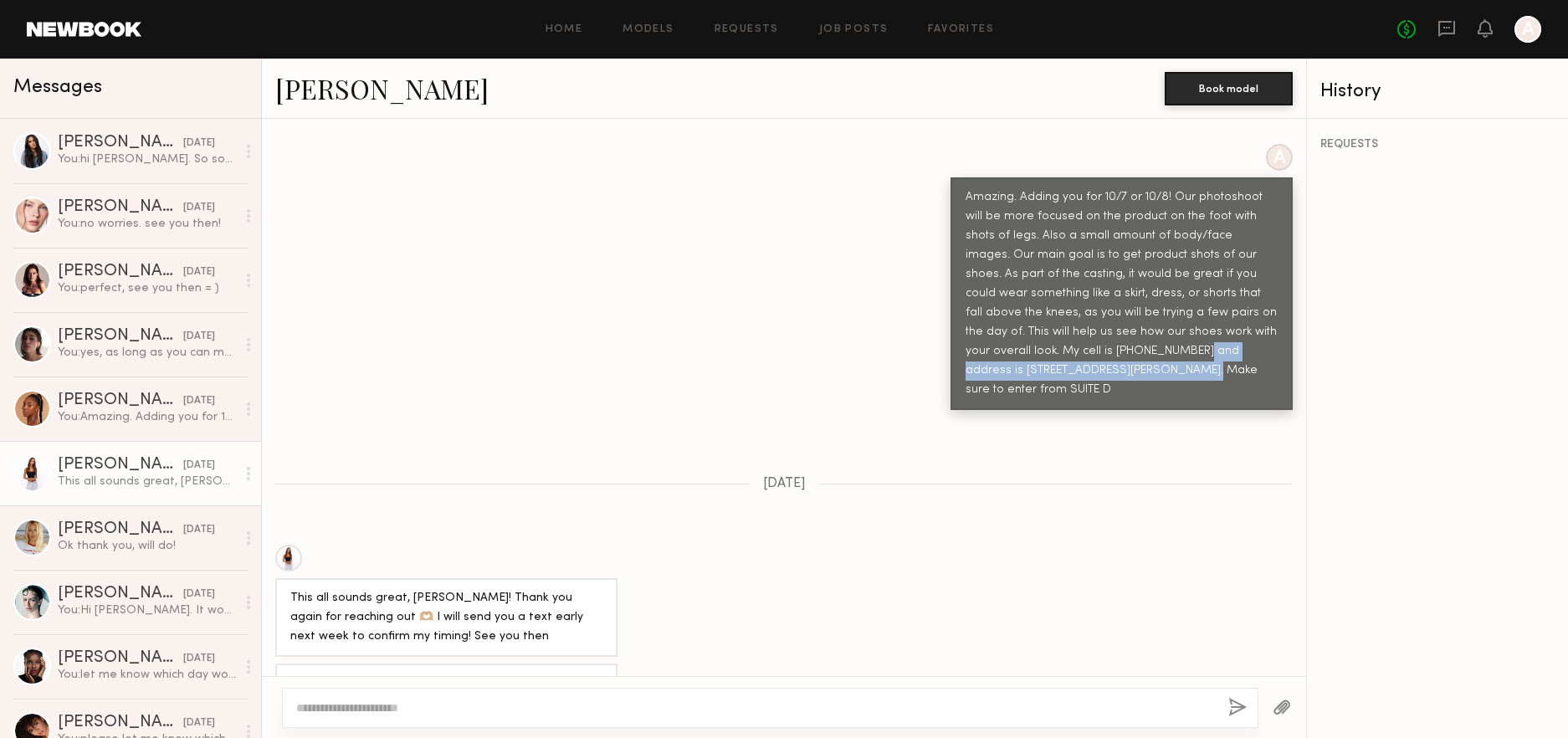
click at [1245, 300] on div "Amazing. Adding you for 10/7 or 10/8! Our photoshoot will be more focused on th…" at bounding box center [1121, 293] width 312 height 210
drag, startPoint x: 1016, startPoint y: 313, endPoint x: 1221, endPoint y: 321, distance: 205.2
click at [1198, 317] on div "Amazing. Adding you for 10/7 or 10/8! Our photoshoot will be more focused on th…" at bounding box center [1121, 293] width 312 height 210
click at [1224, 321] on div "Amazing. Adding you for 10/7 or 10/8! Our photoshoot will be more focused on th…" at bounding box center [1121, 293] width 312 height 210
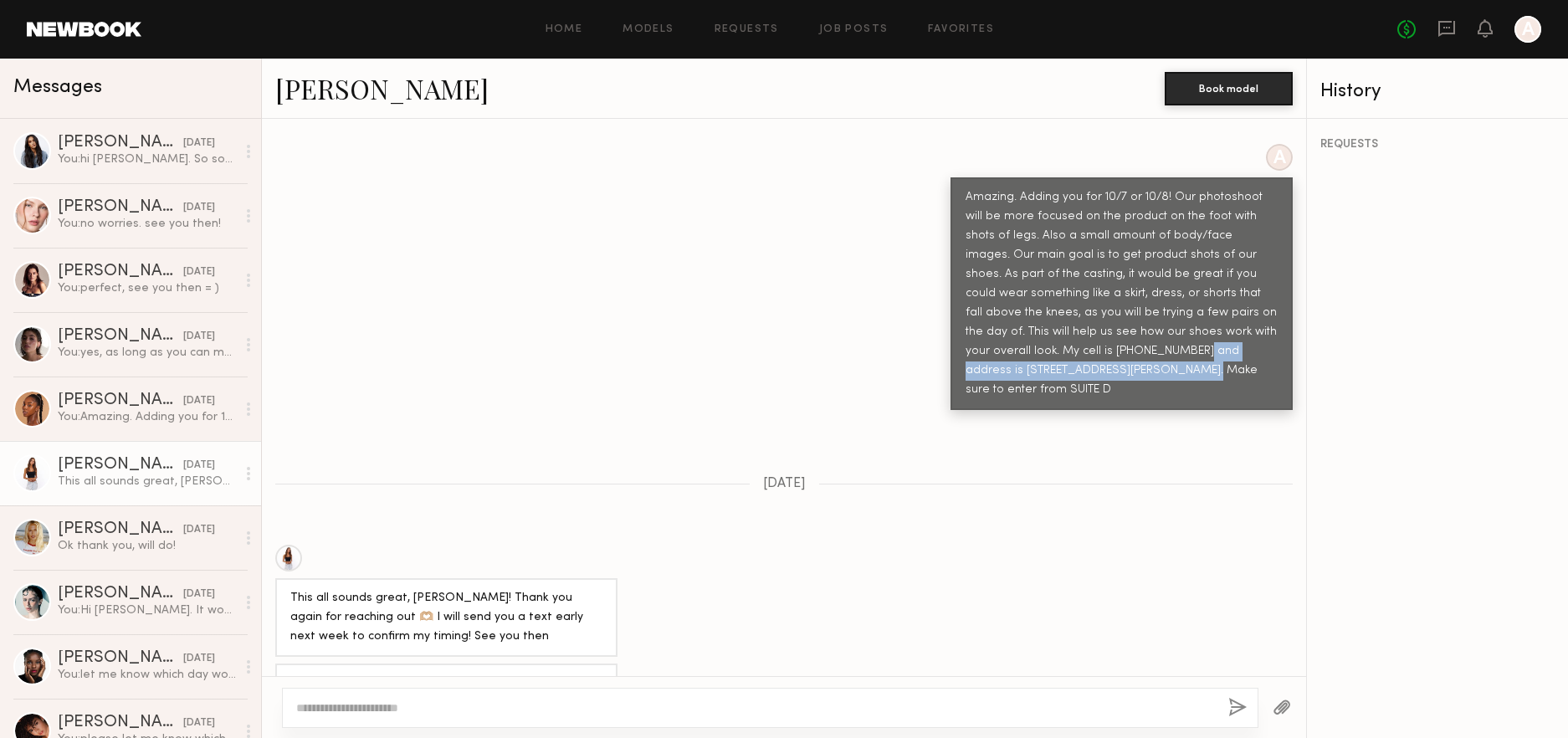
drag, startPoint x: 1189, startPoint y: 320, endPoint x: 956, endPoint y: 149, distance: 289.0
click at [966, 188] on div "Amazing. Adding you for 10/7 or 10/8! Our photoshoot will be more focused on th…" at bounding box center [1121, 293] width 312 height 210
drag, startPoint x: 956, startPoint y: 151, endPoint x: 1209, endPoint y: 326, distance: 307.6
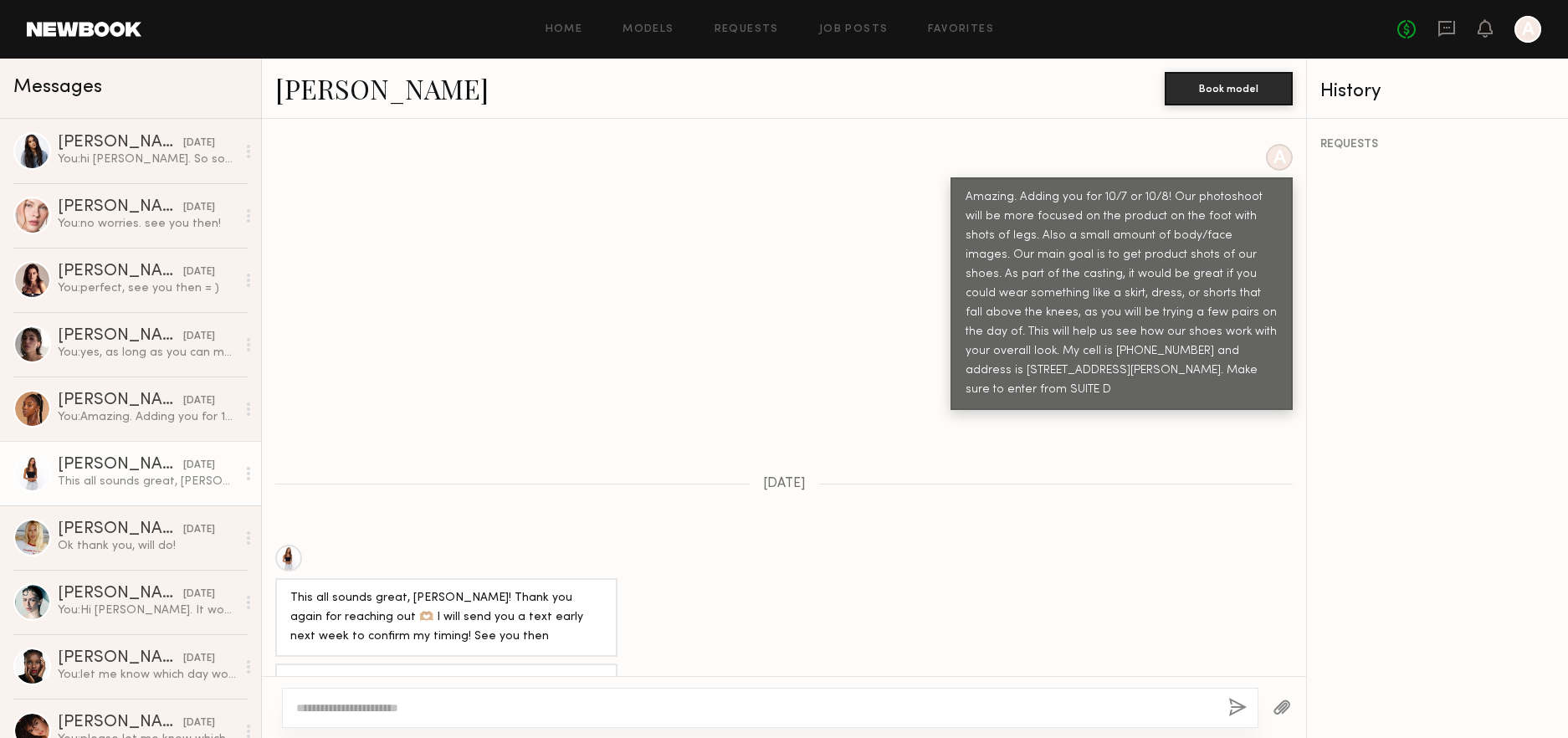
click at [1209, 326] on div "Amazing. Adding you for 10/7 or 10/8! Our photoshoot will be more focused on th…" at bounding box center [1121, 293] width 312 height 210
click at [1208, 323] on div "Amazing. Adding you for 10/7 or 10/8! Our photoshoot will be more focused on th…" at bounding box center [1121, 293] width 312 height 210
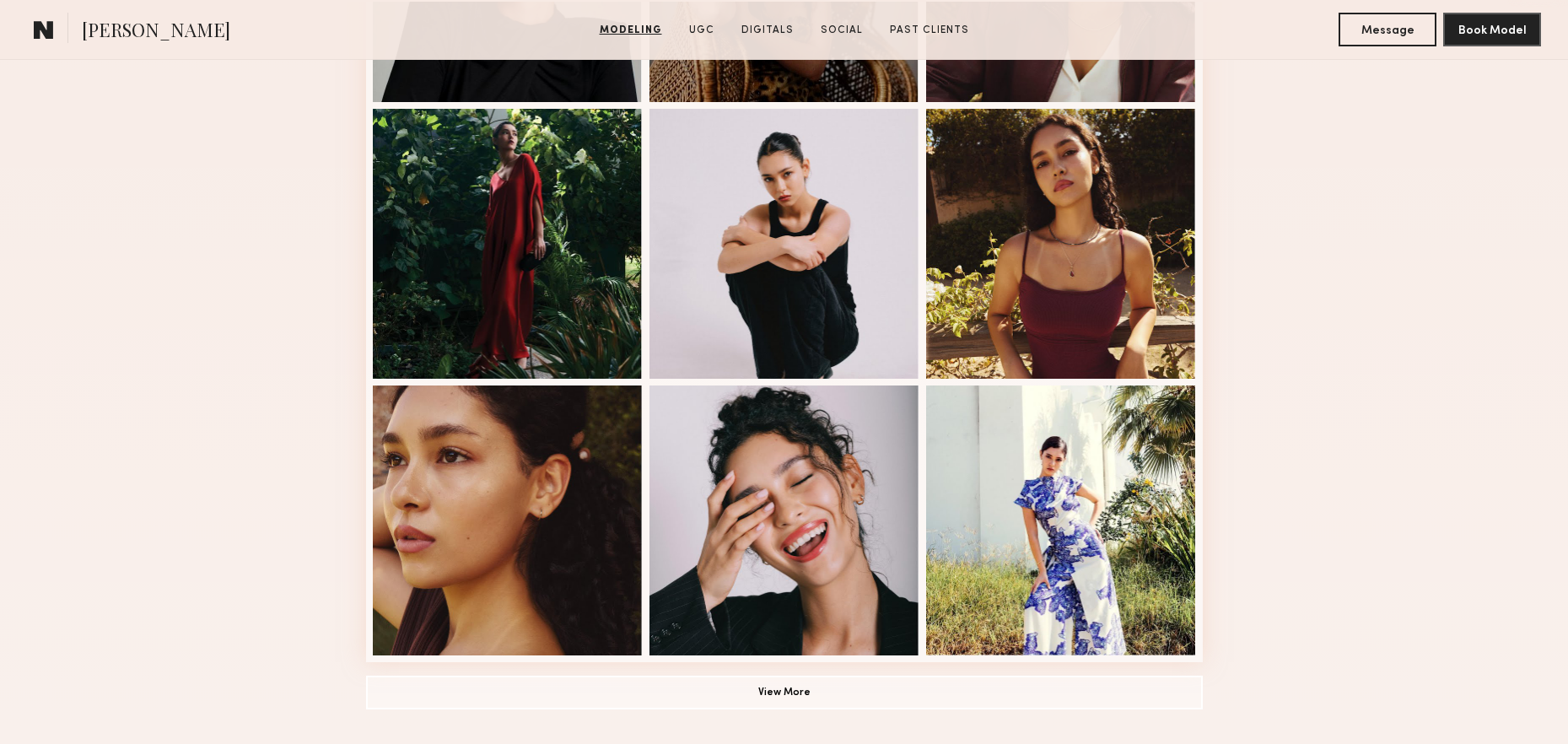
scroll to position [1090, 0]
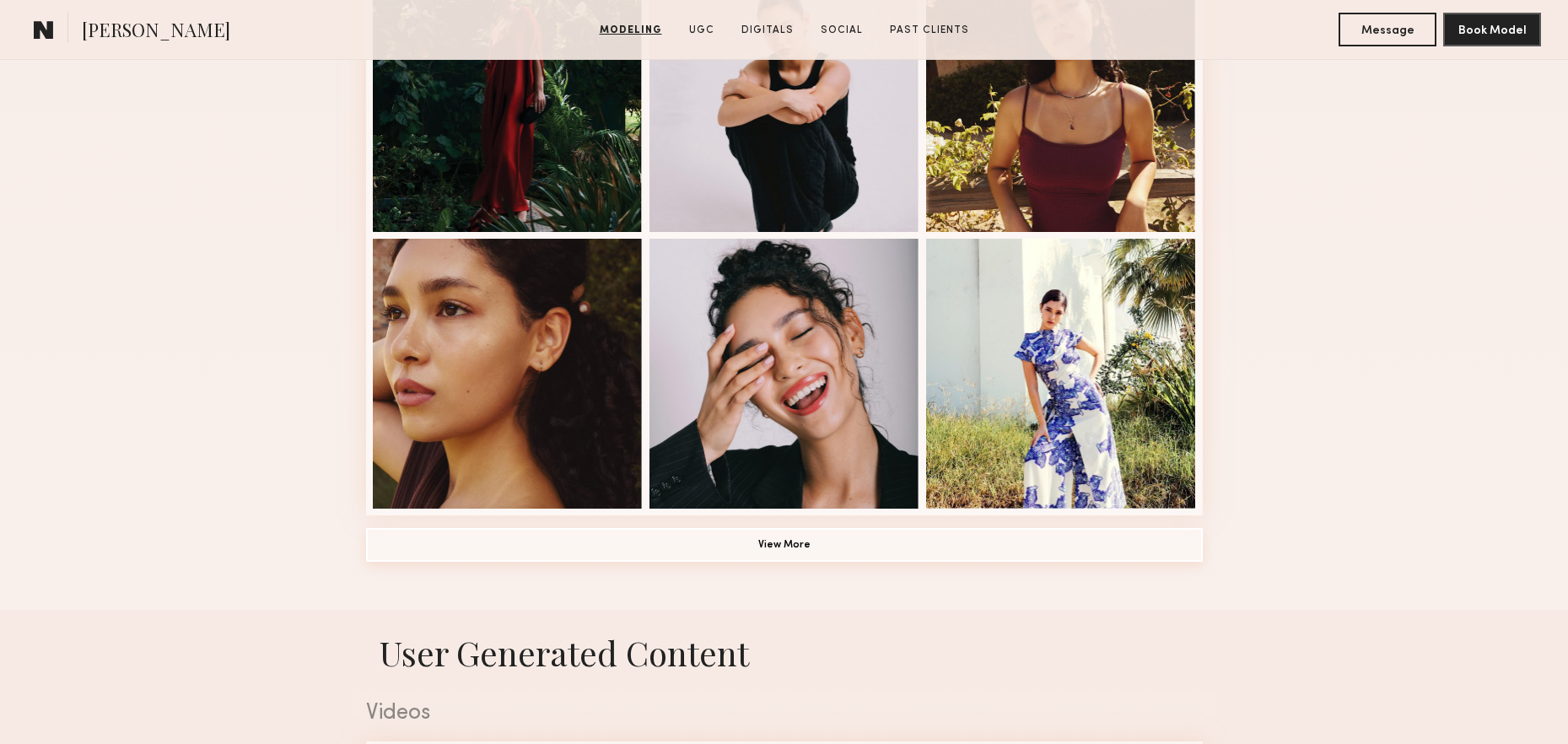
click at [799, 552] on button "View More" at bounding box center [784, 544] width 837 height 34
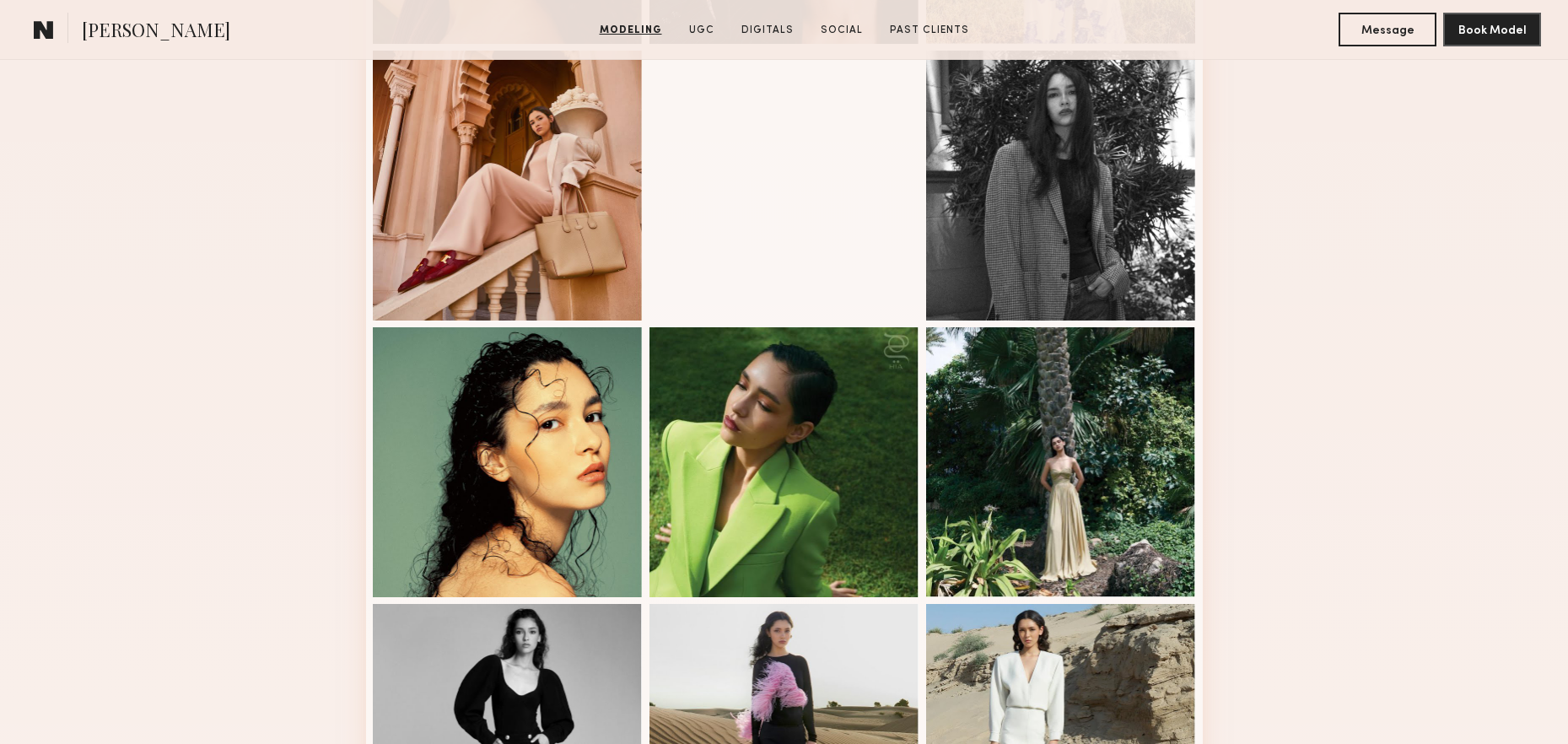
scroll to position [2128, 0]
